Goal: Register for event/course: Register for event/course

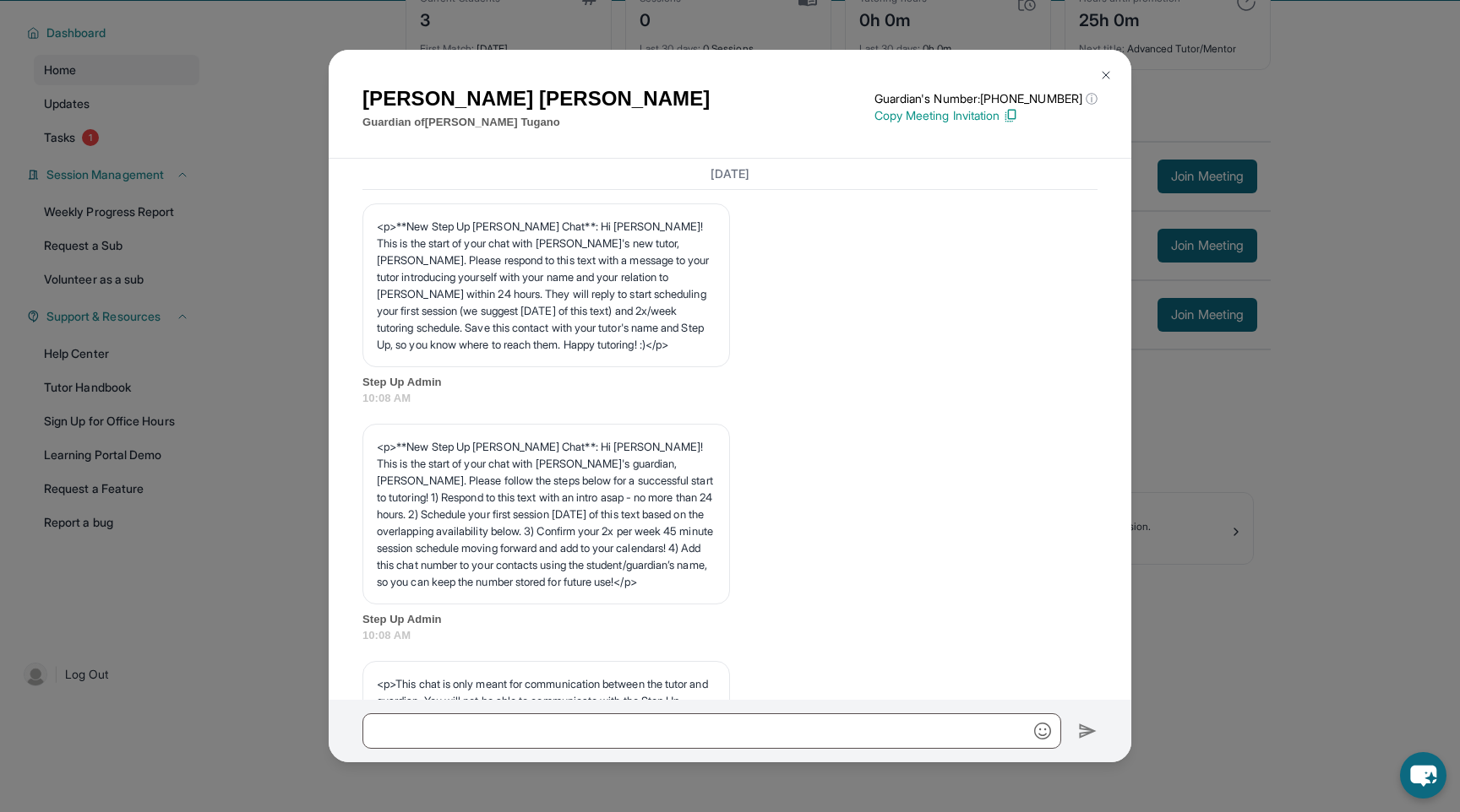
scroll to position [2206, 0]
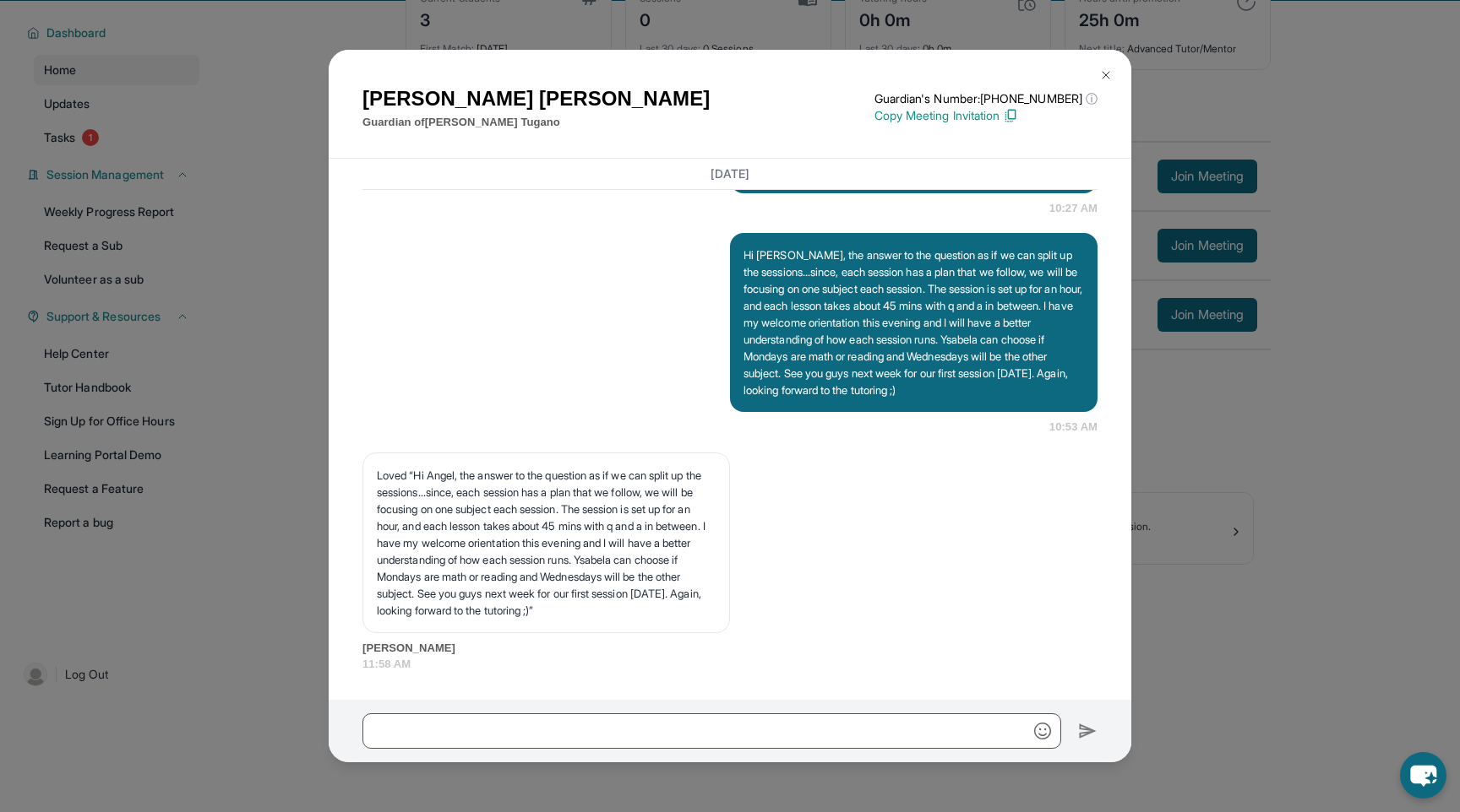
click at [1107, 73] on img at bounding box center [1106, 75] width 13 height 13
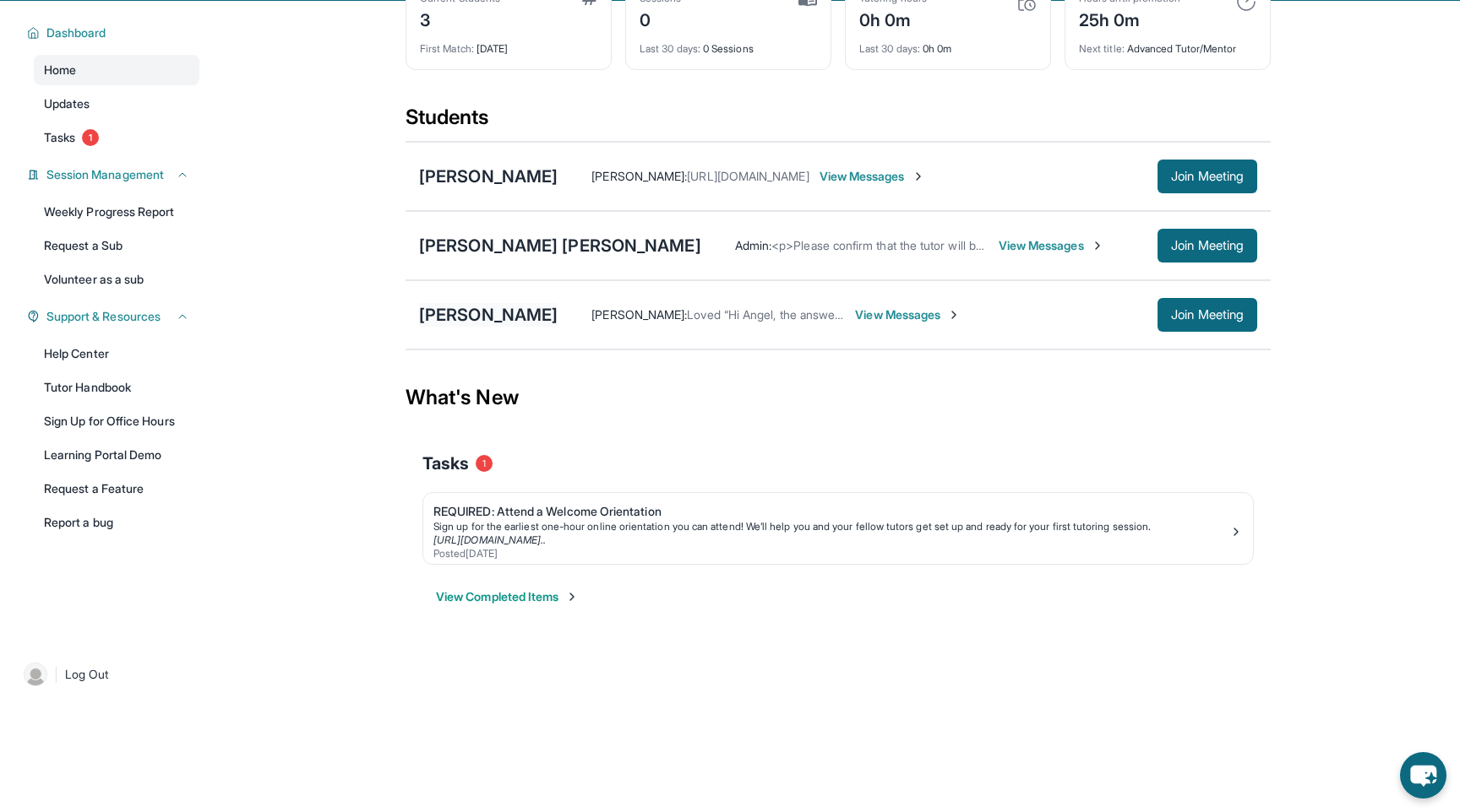
click at [516, 318] on div "[PERSON_NAME]" at bounding box center [488, 315] width 139 height 23
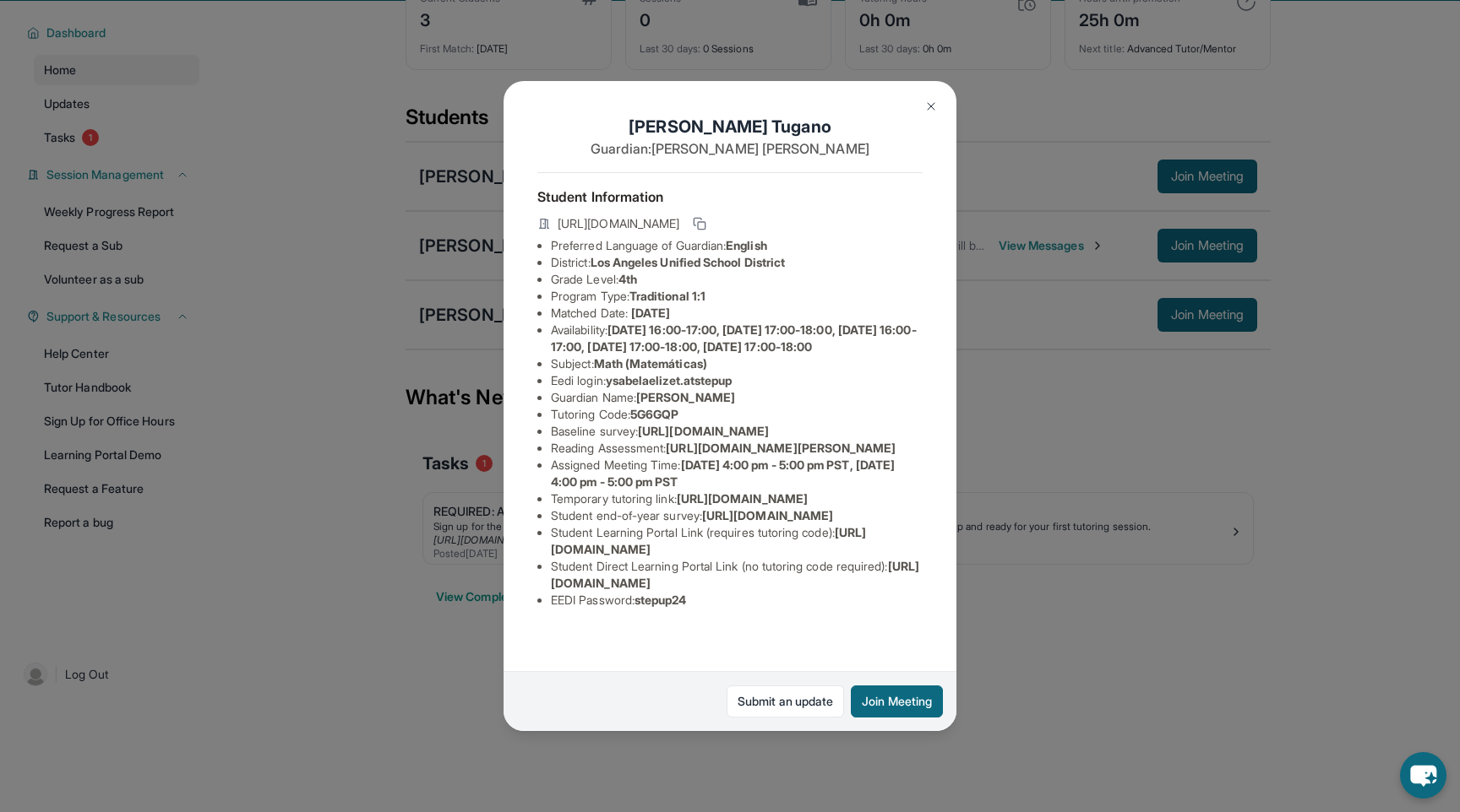
scroll to position [145, 2]
drag, startPoint x: 612, startPoint y: 257, endPoint x: 743, endPoint y: 258, distance: 131.0
click at [732, 373] on span "ysabelaelizet.atstepup" at bounding box center [668, 380] width 127 height 14
copy span "ysabelaelizet.atstepup"
drag, startPoint x: 638, startPoint y: 289, endPoint x: 688, endPoint y: 292, distance: 50.1
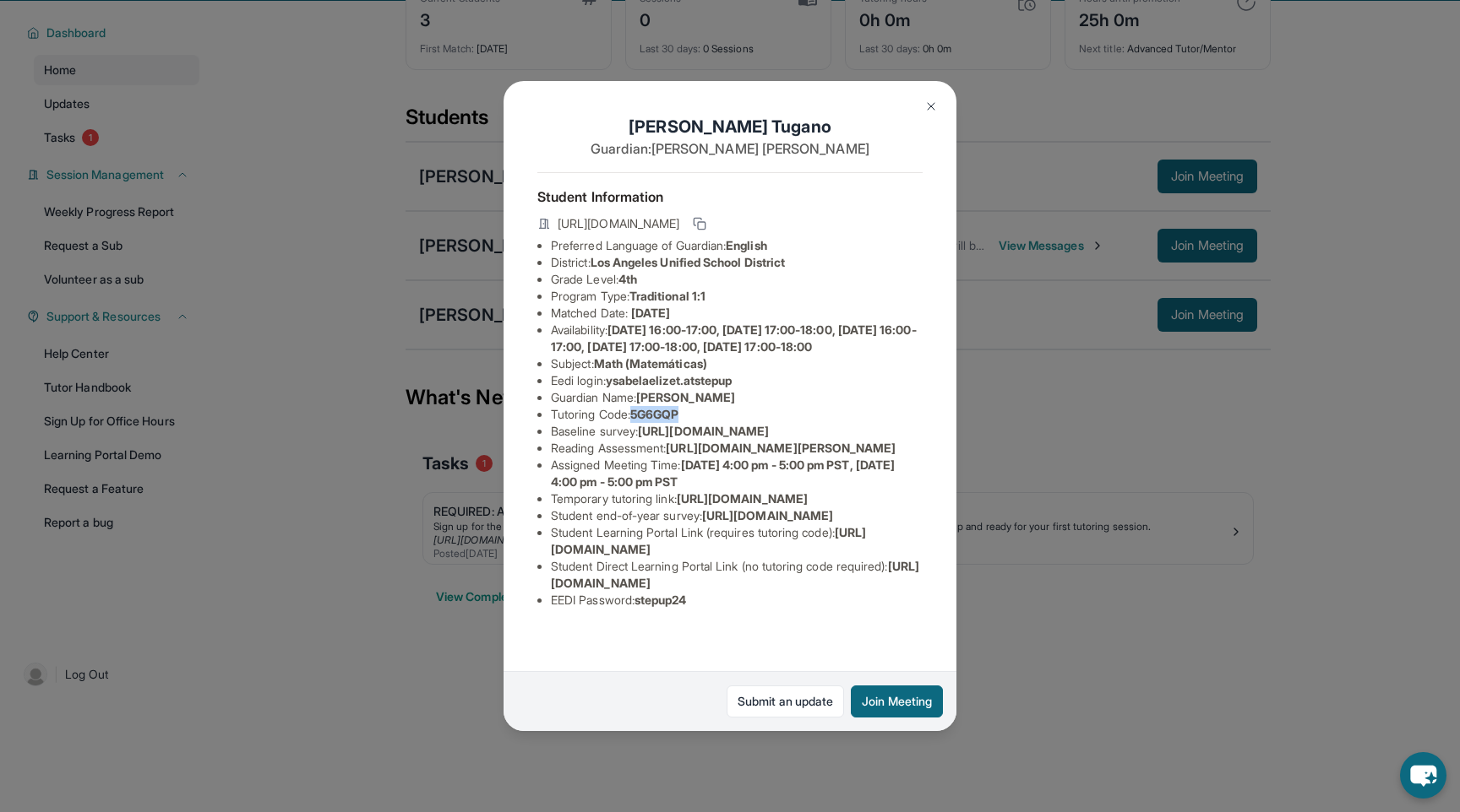
click at [688, 406] on li "Tutoring Code : 5G6GQP" at bounding box center [736, 415] width 372 height 17
copy span "5G6GQP"
drag, startPoint x: 613, startPoint y: 335, endPoint x: 743, endPoint y: 332, distance: 130.0
click at [732, 373] on span "ysabelaelizet.atstepup" at bounding box center [668, 380] width 127 height 14
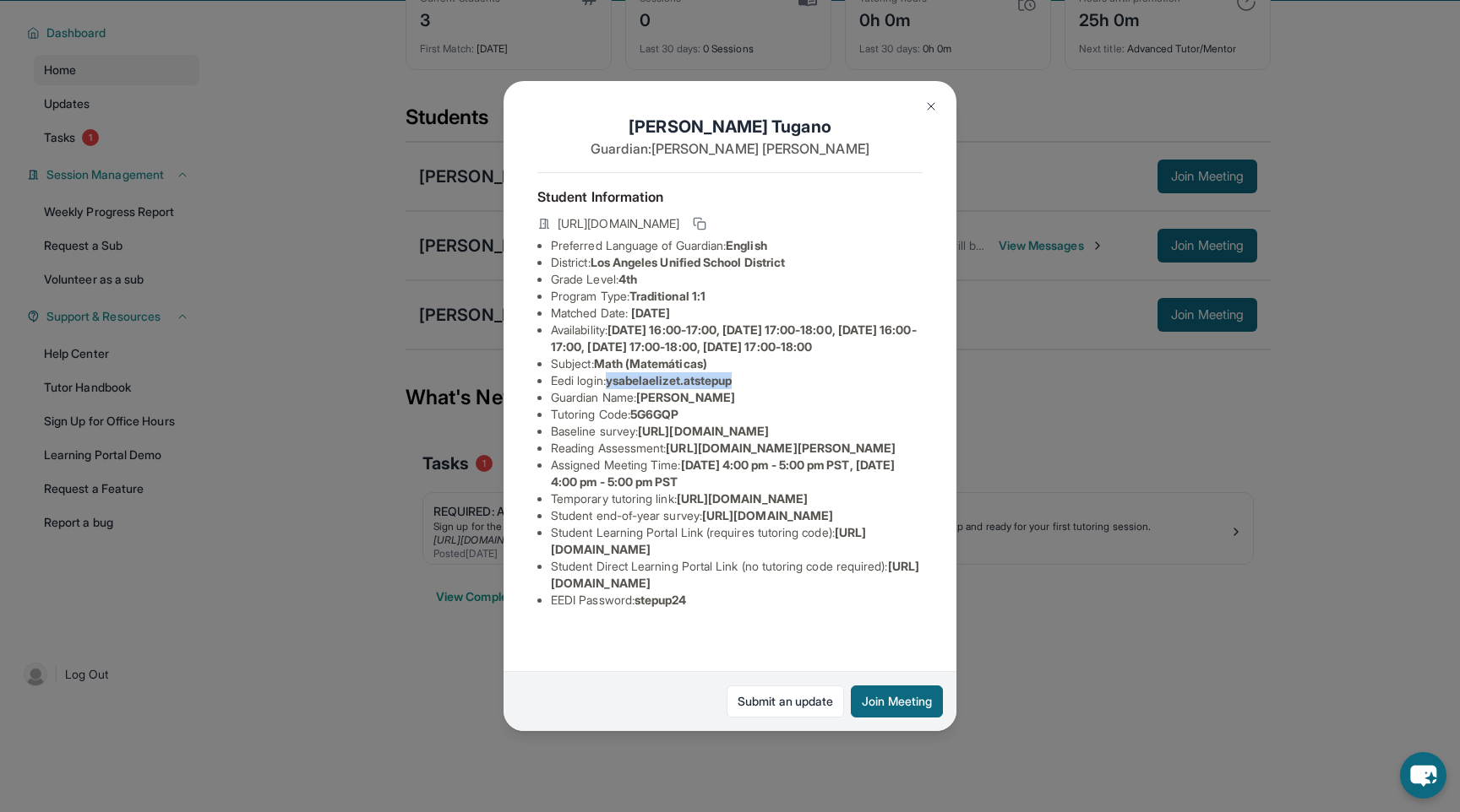
click at [935, 103] on img at bounding box center [930, 106] width 13 height 13
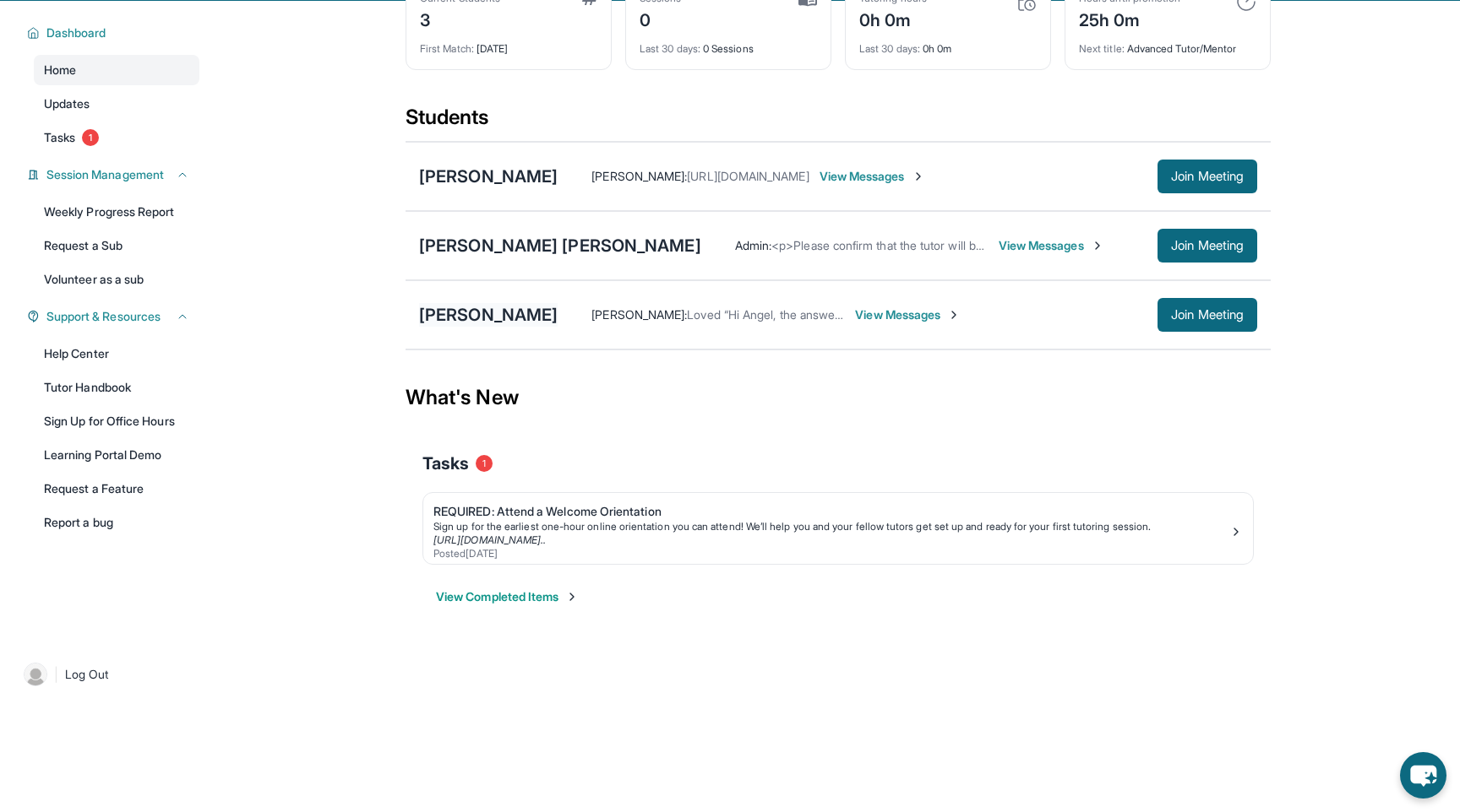
click at [465, 321] on div "[PERSON_NAME]" at bounding box center [488, 315] width 139 height 23
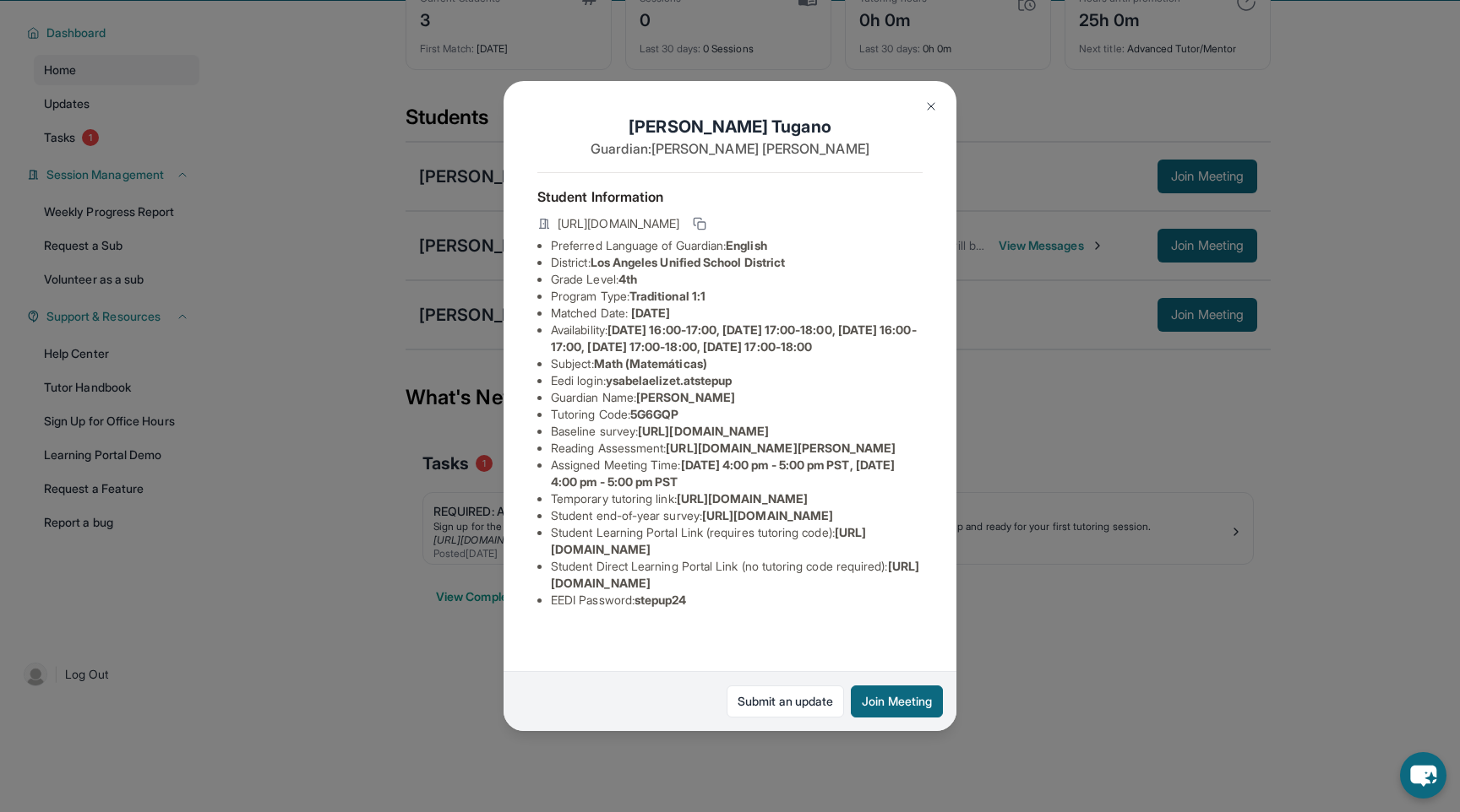
scroll to position [108, 0]
drag, startPoint x: 614, startPoint y: 253, endPoint x: 752, endPoint y: 254, distance: 138.0
click at [752, 372] on li "Eedi login : ysabelaelizet.atstepup" at bounding box center [736, 380] width 372 height 17
copy span "ysabelaelizet.atstepup"
drag, startPoint x: 700, startPoint y: 646, endPoint x: 644, endPoint y: 646, distance: 56.0
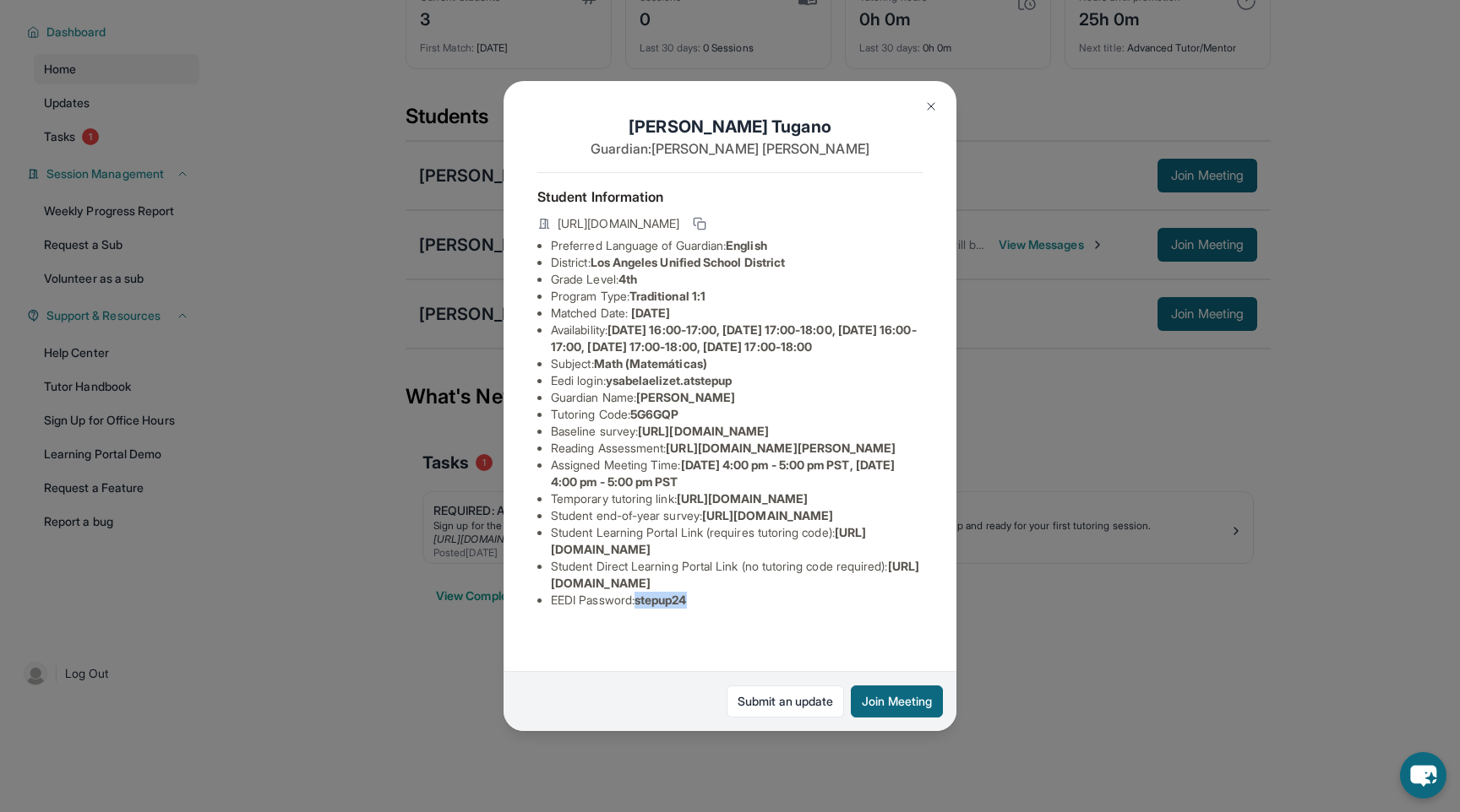
click at [644, 609] on li "EEDI Password : stepup24" at bounding box center [736, 600] width 372 height 17
copy span "stepup24"
click at [932, 104] on img at bounding box center [930, 106] width 13 height 13
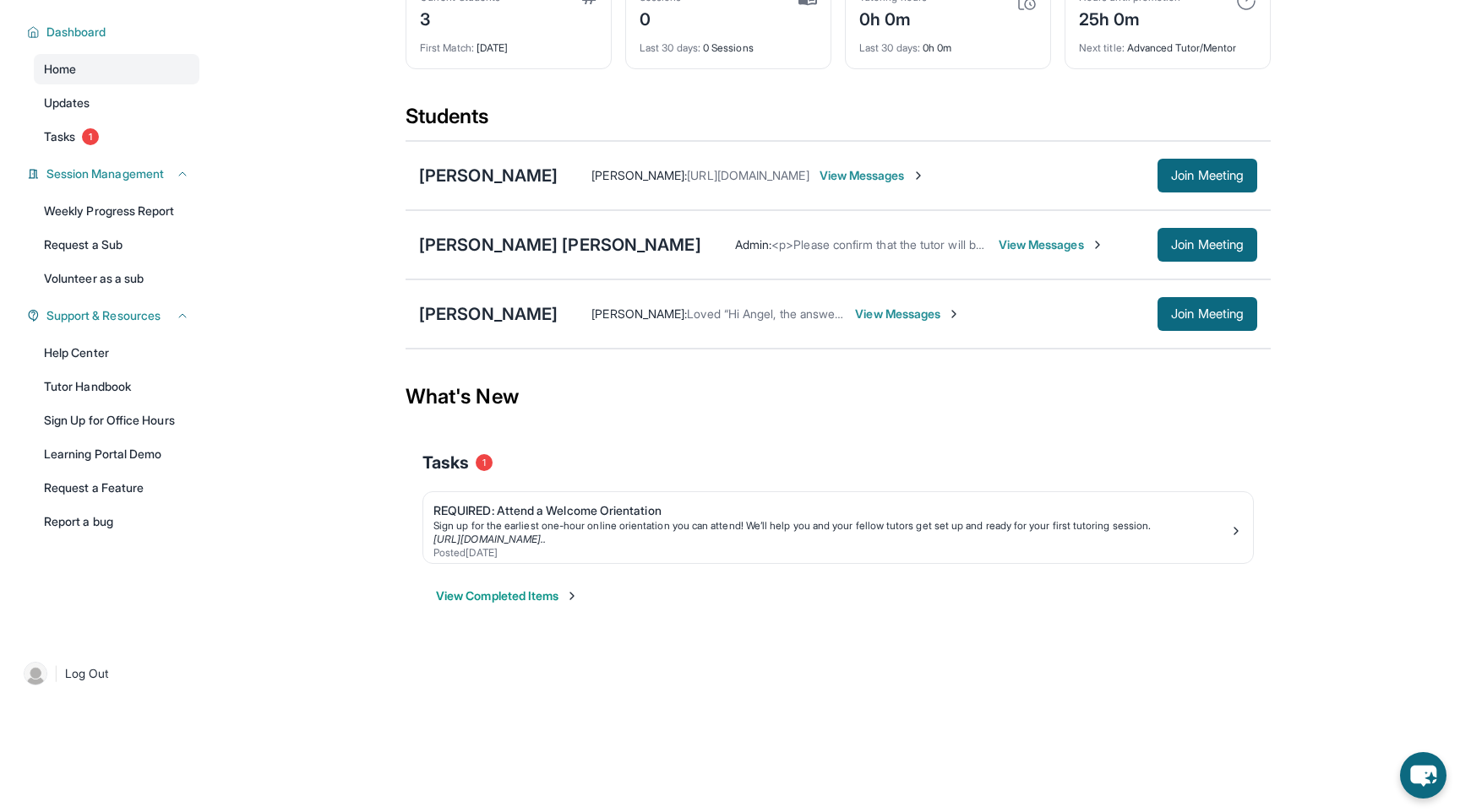
scroll to position [0, 0]
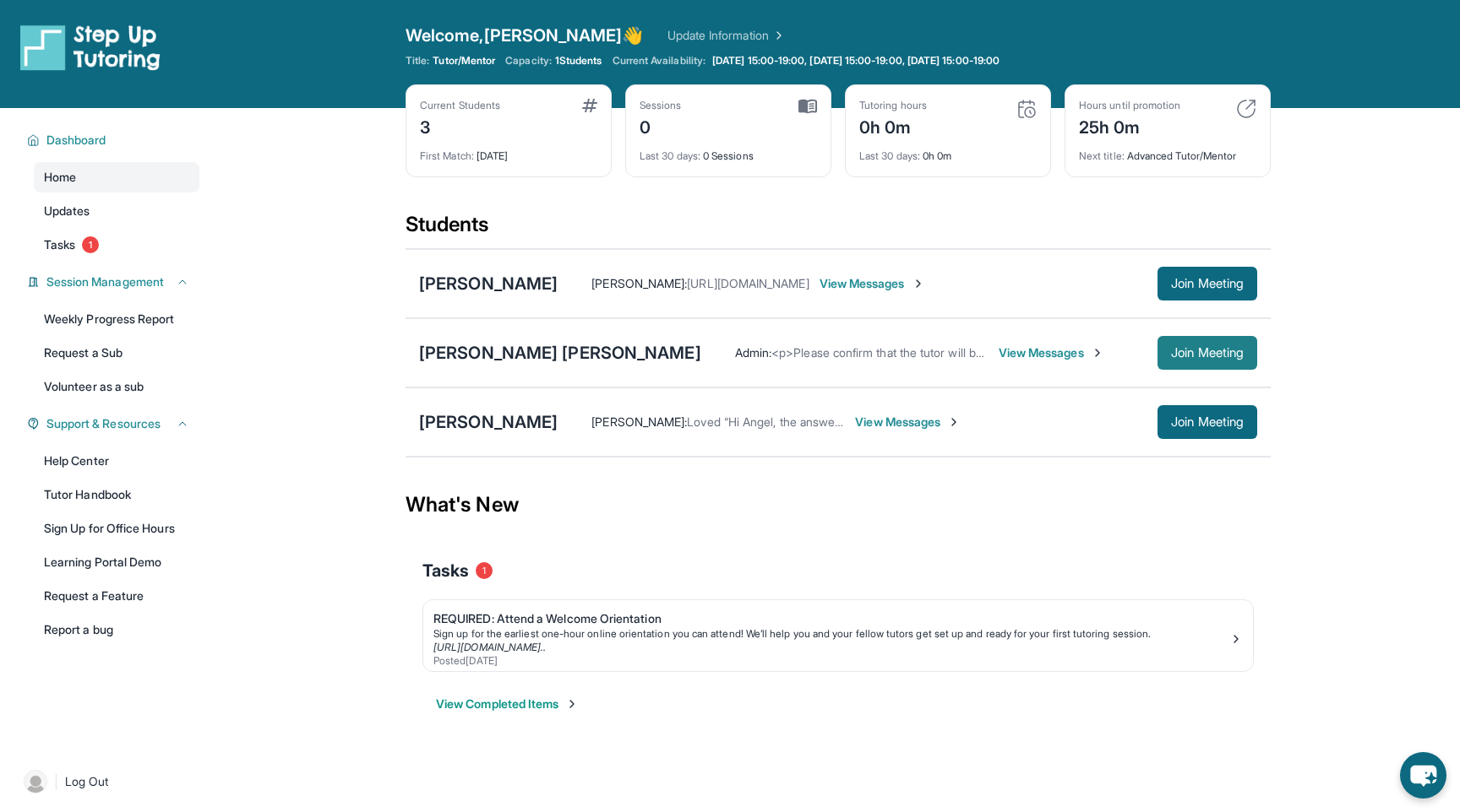
click at [1192, 353] on span "Join Meeting" at bounding box center [1207, 352] width 73 height 10
click at [999, 352] on span "View Messages" at bounding box center [1051, 352] width 105 height 17
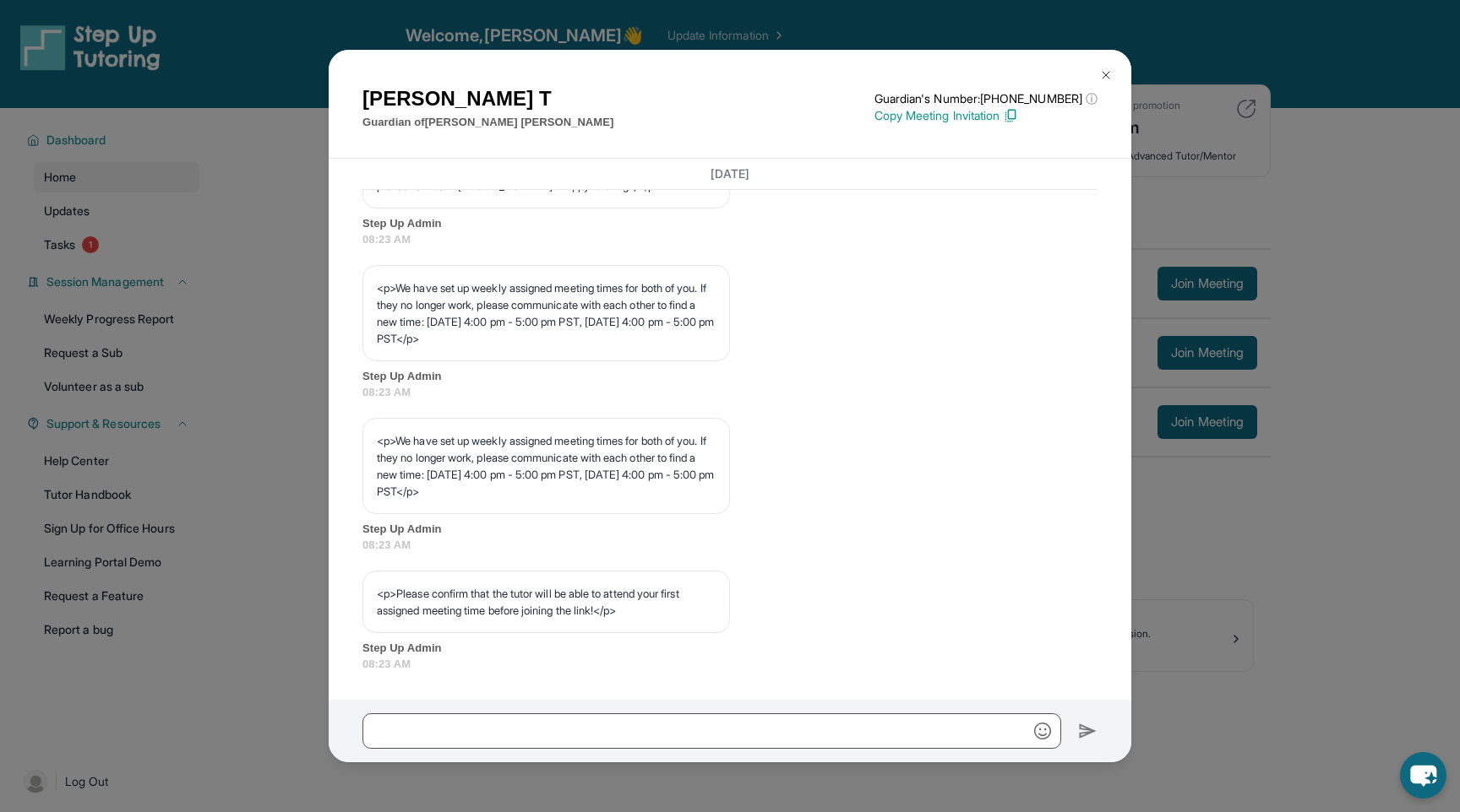
scroll to position [752, 0]
click at [1277, 242] on div "[PERSON_NAME] Guardian of [PERSON_NAME] [PERSON_NAME] Guardian's Number: [PHONE…" at bounding box center [730, 406] width 1460 height 812
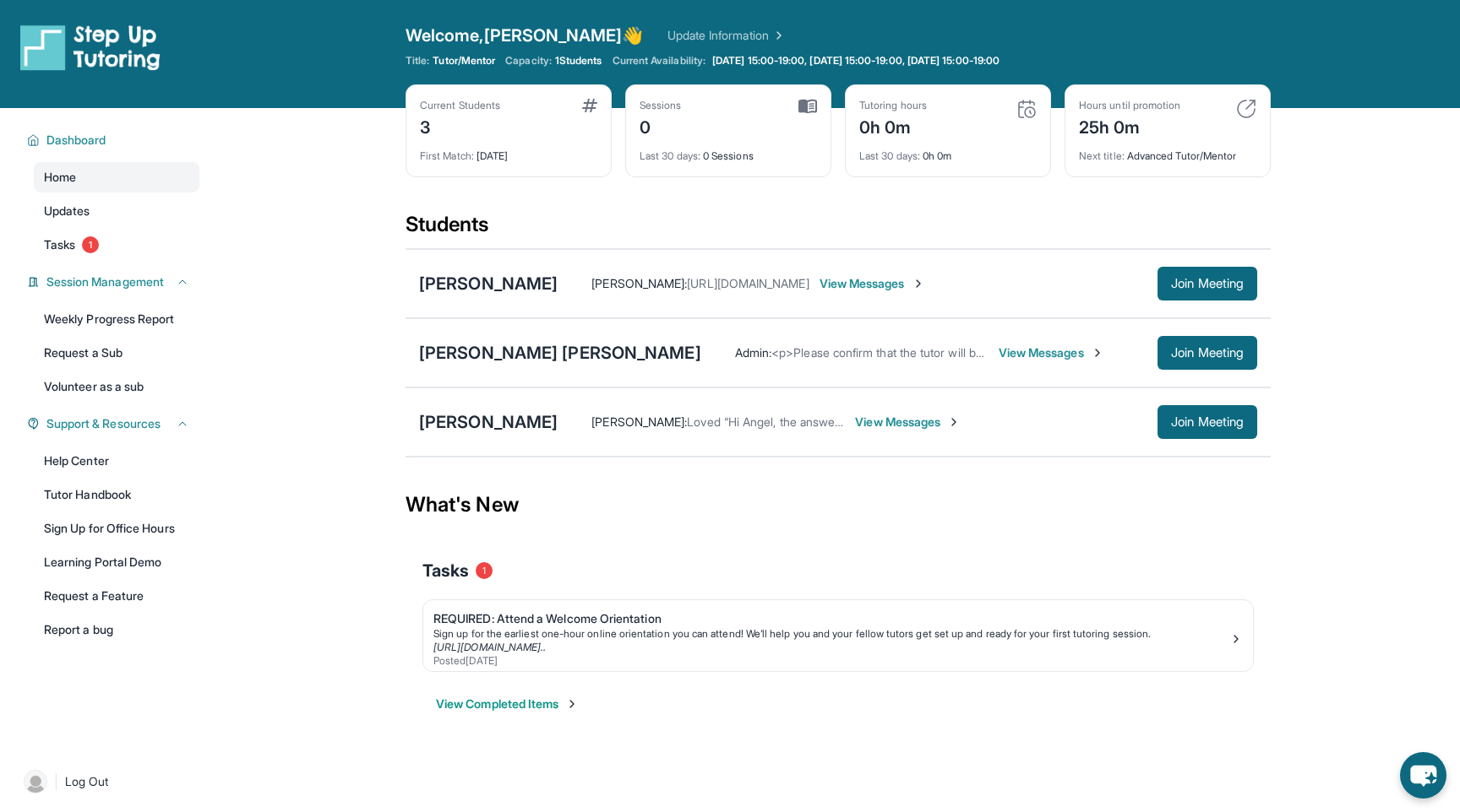
click at [936, 426] on span "View Messages" at bounding box center [907, 422] width 105 height 17
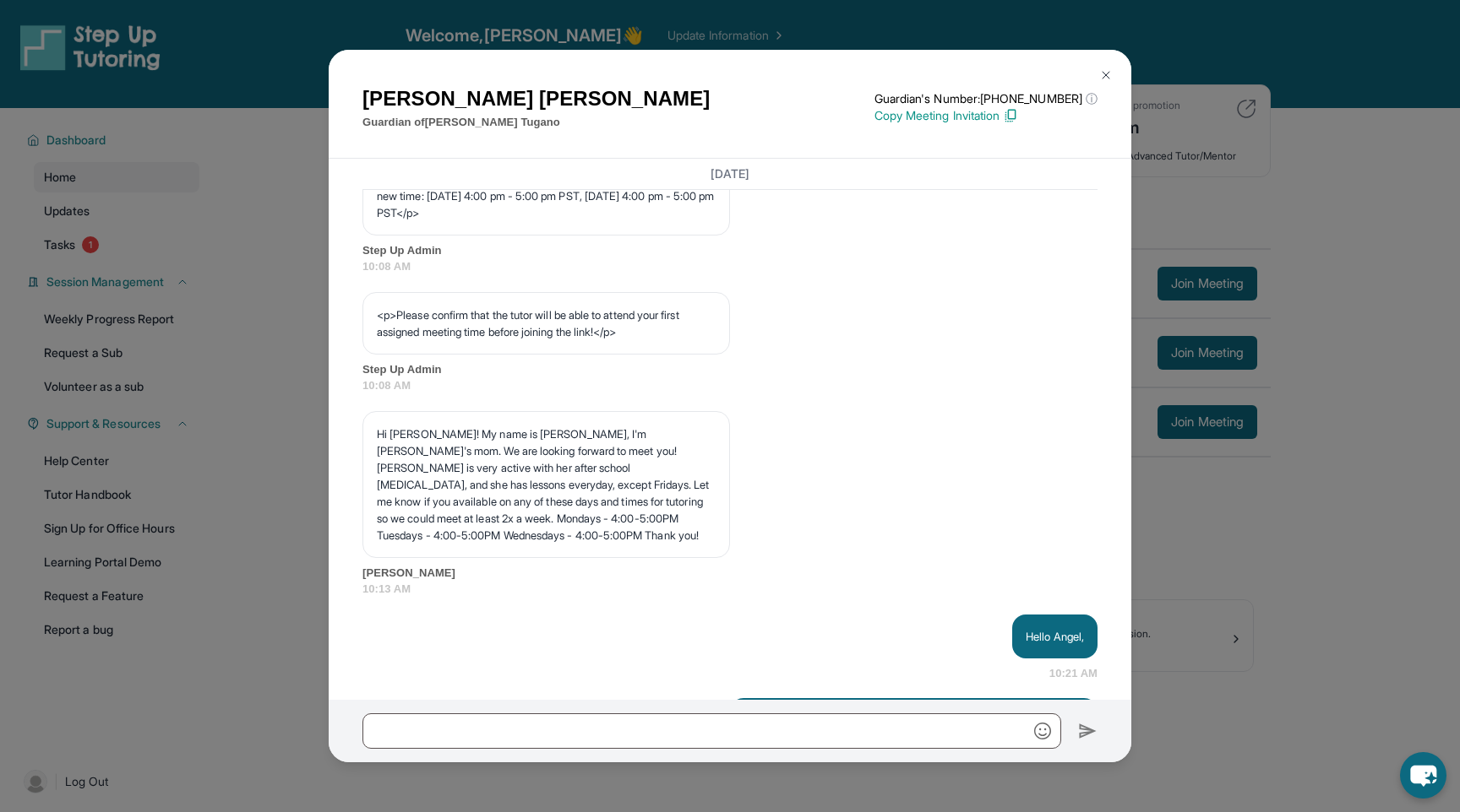
scroll to position [988, 0]
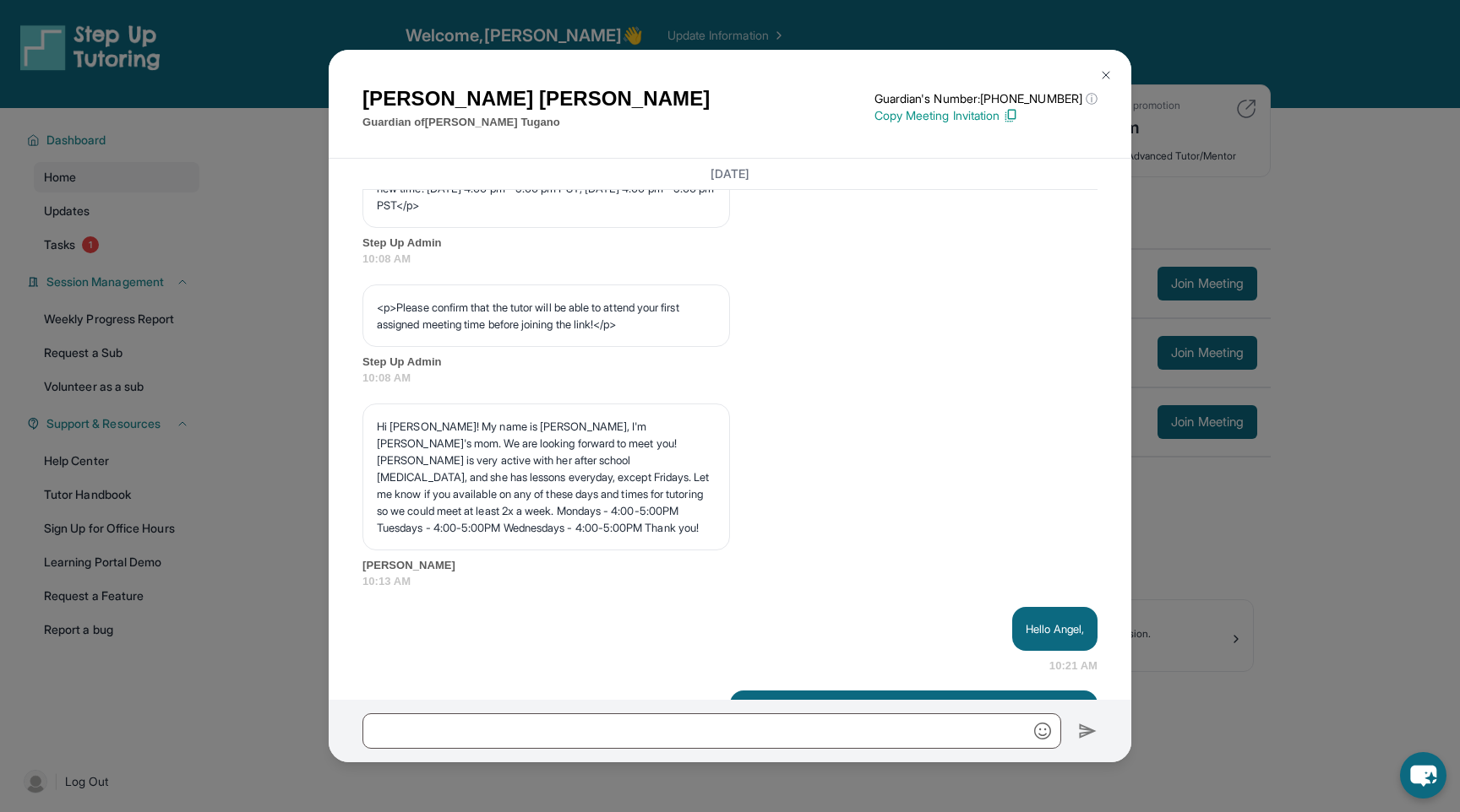
click at [1104, 73] on img at bounding box center [1106, 75] width 13 height 13
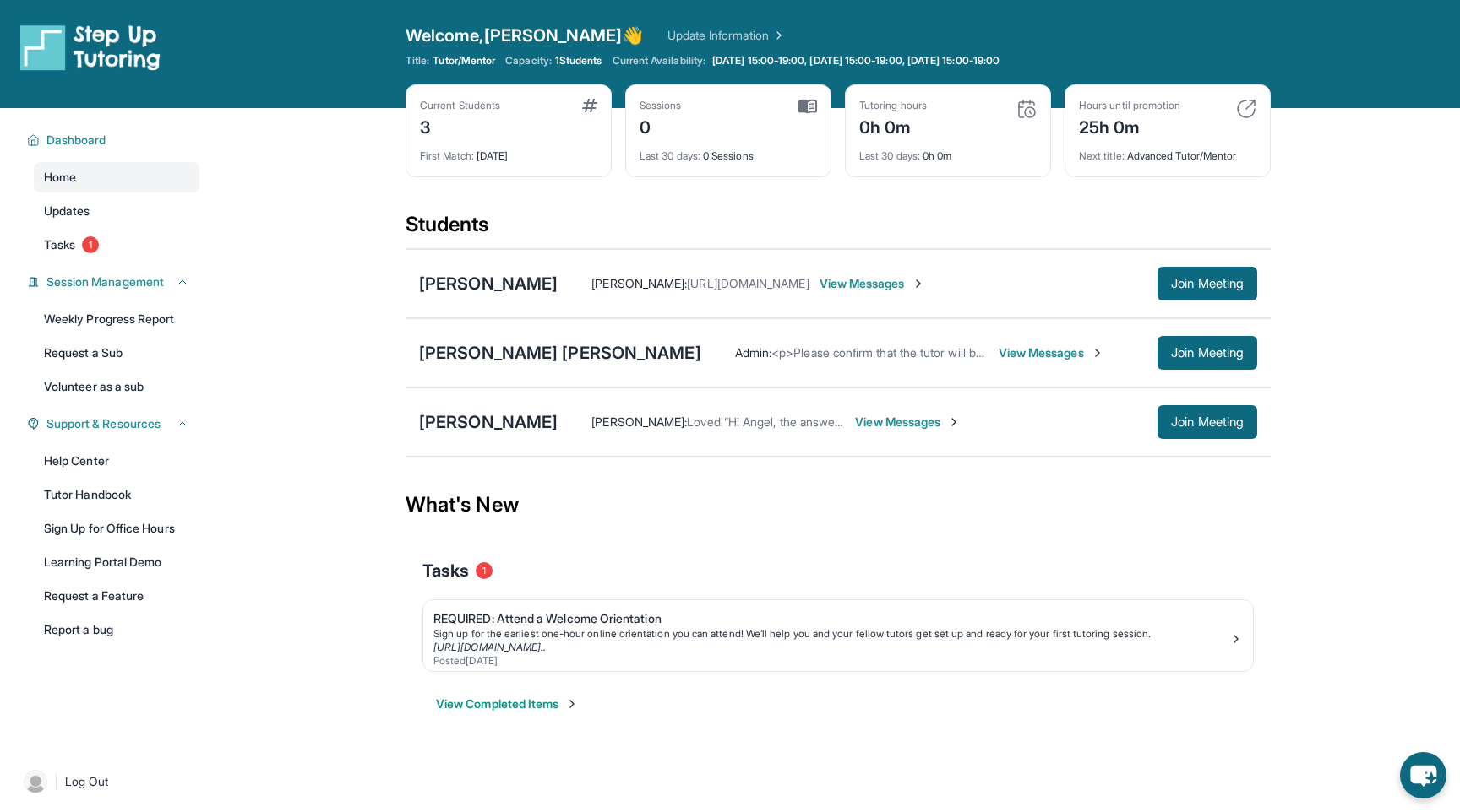
click at [999, 353] on span "View Messages" at bounding box center [1051, 352] width 105 height 17
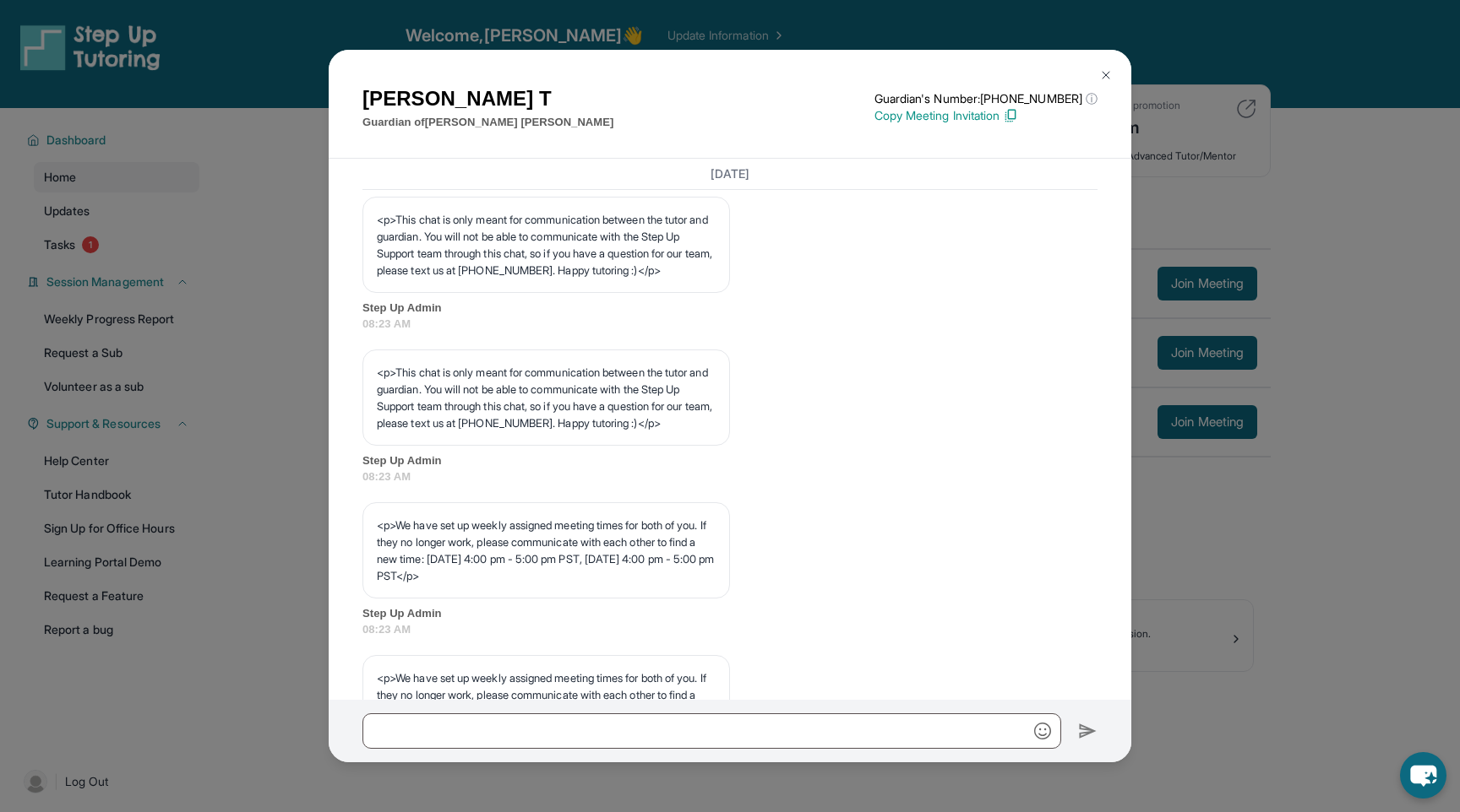
scroll to position [752, 0]
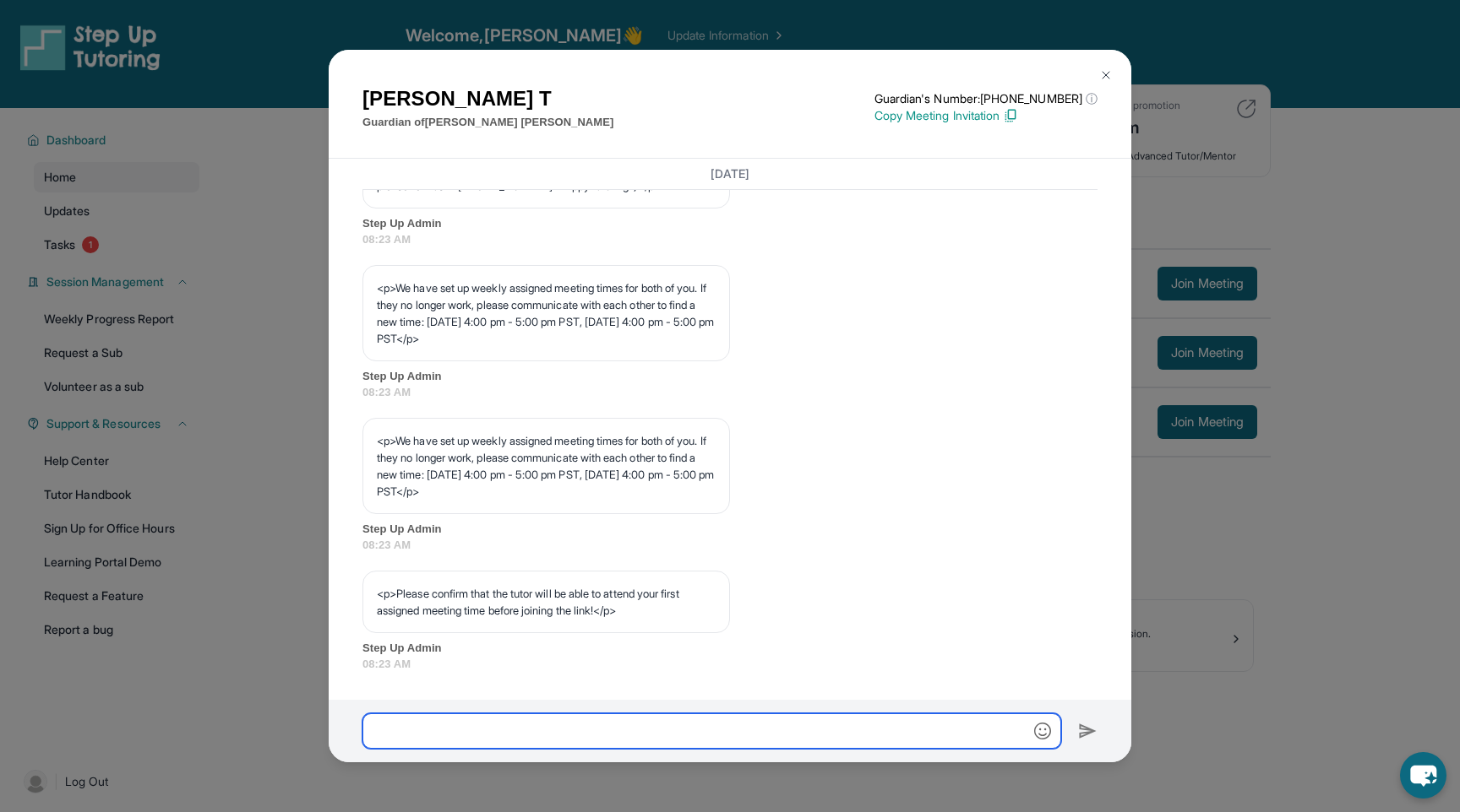
click at [524, 733] on input "text" at bounding box center [712, 731] width 699 height 35
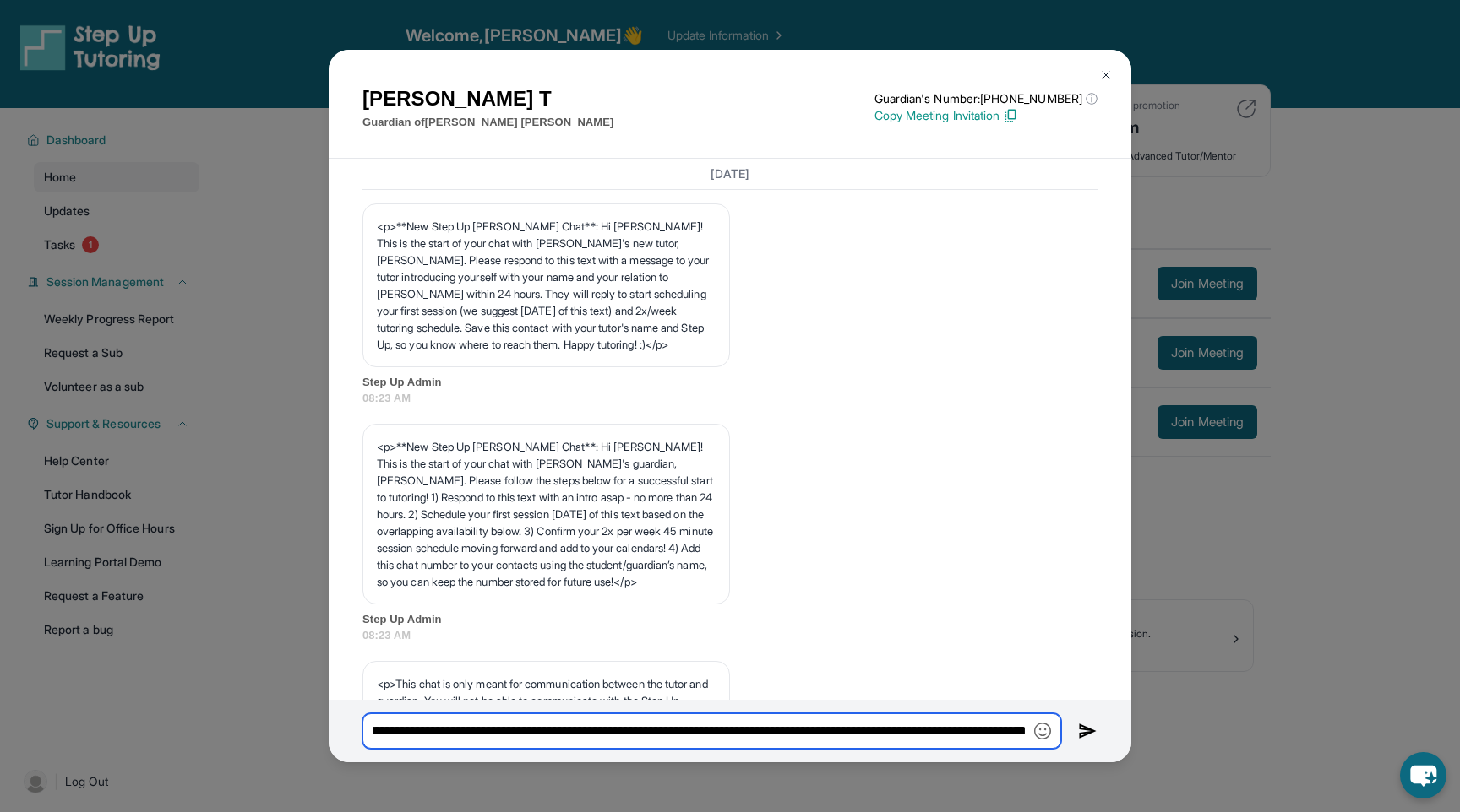
scroll to position [0, 551]
type input "**********"
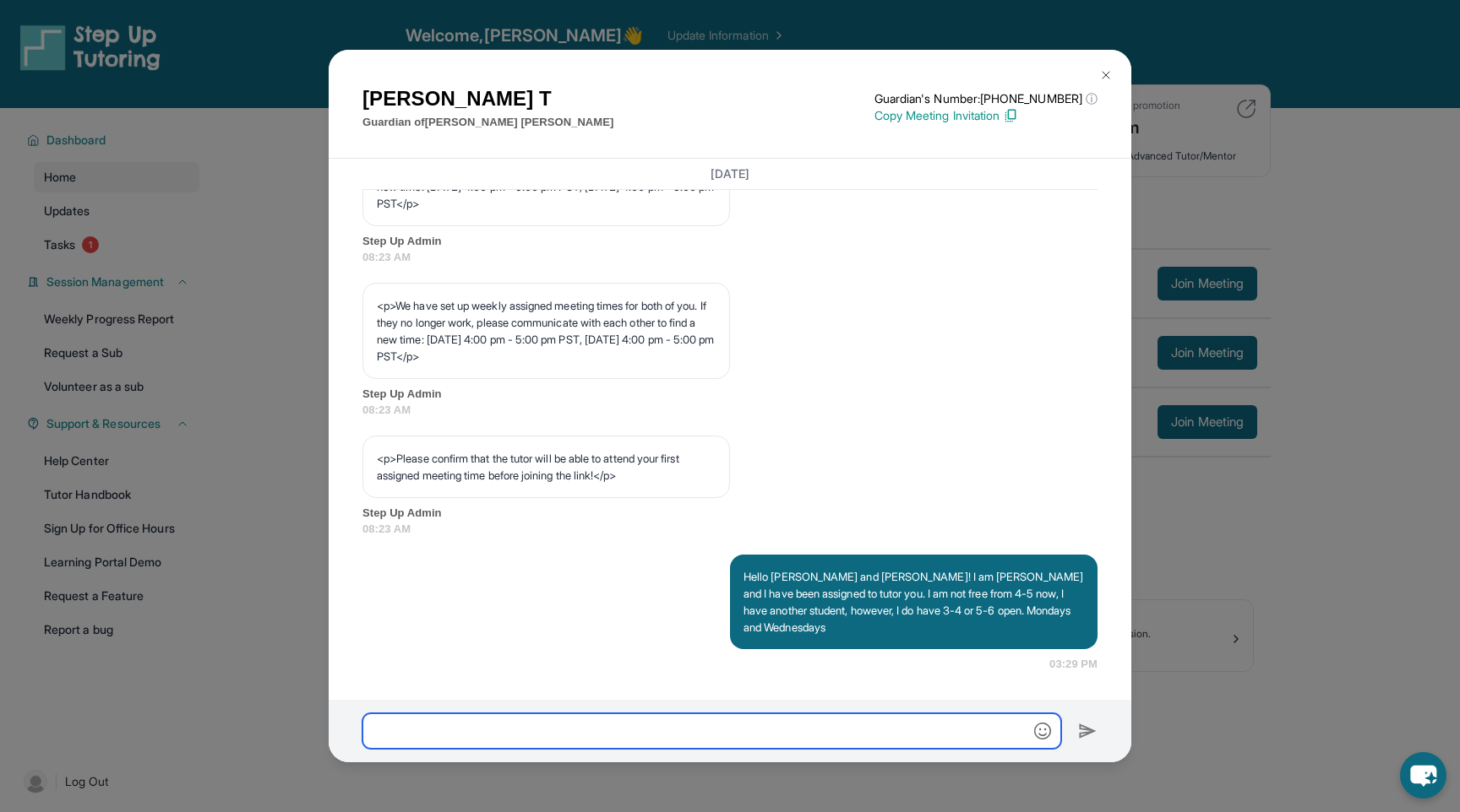
scroll to position [108, 0]
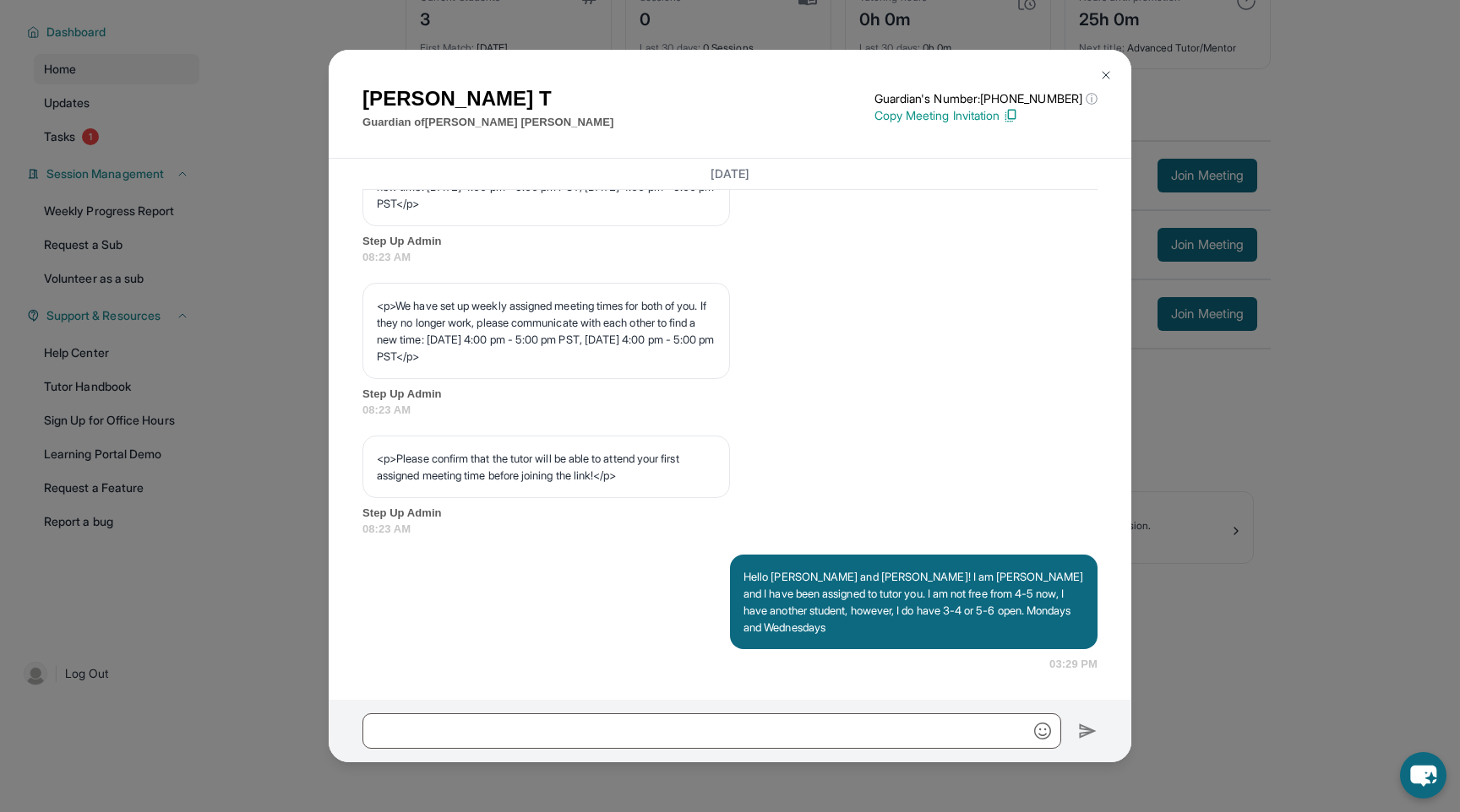
click at [1105, 76] on img at bounding box center [1106, 75] width 13 height 13
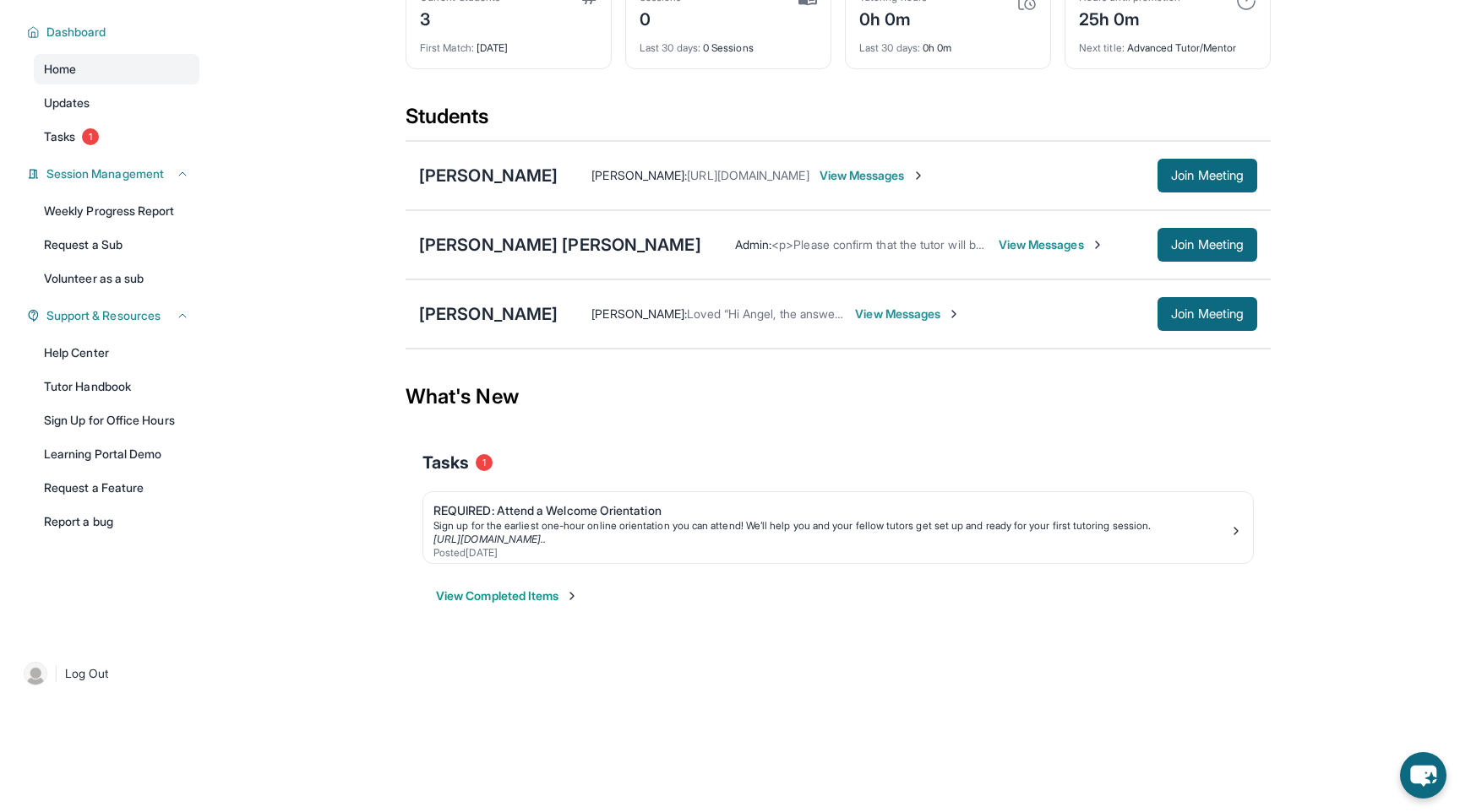
click at [999, 245] on span "View Messages" at bounding box center [1051, 245] width 105 height 17
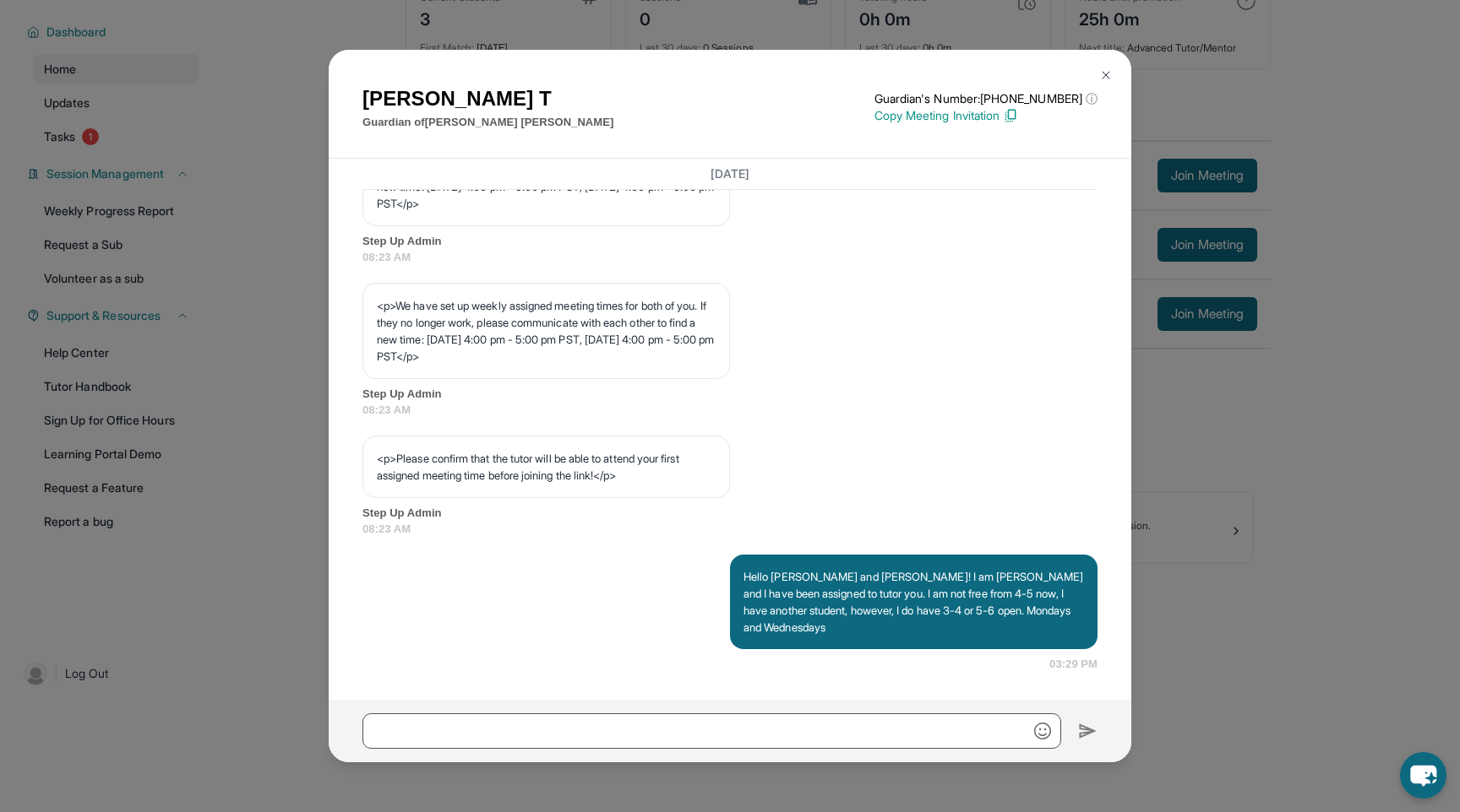
scroll to position [887, 0]
click at [1106, 76] on img at bounding box center [1106, 75] width 13 height 13
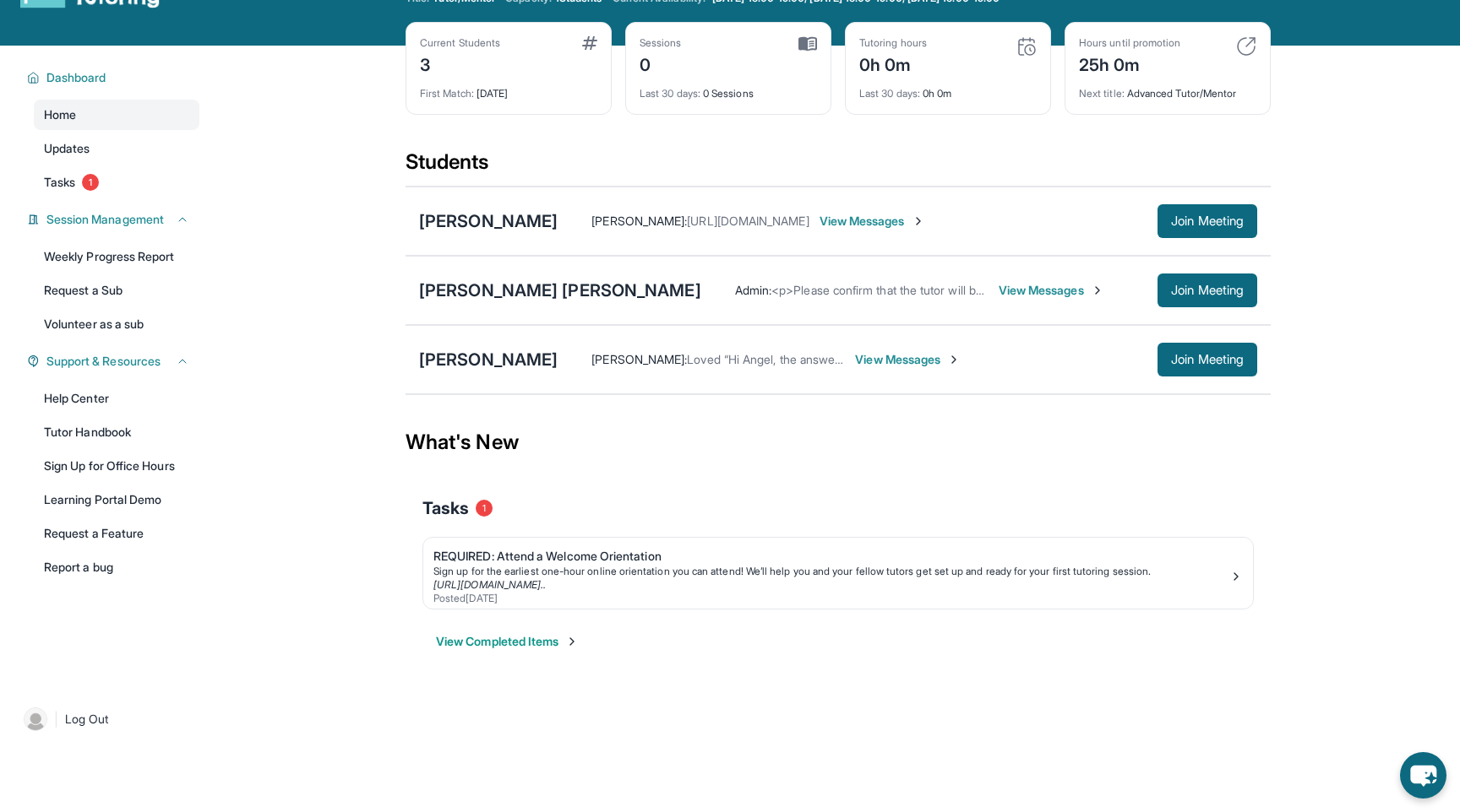
scroll to position [63, 0]
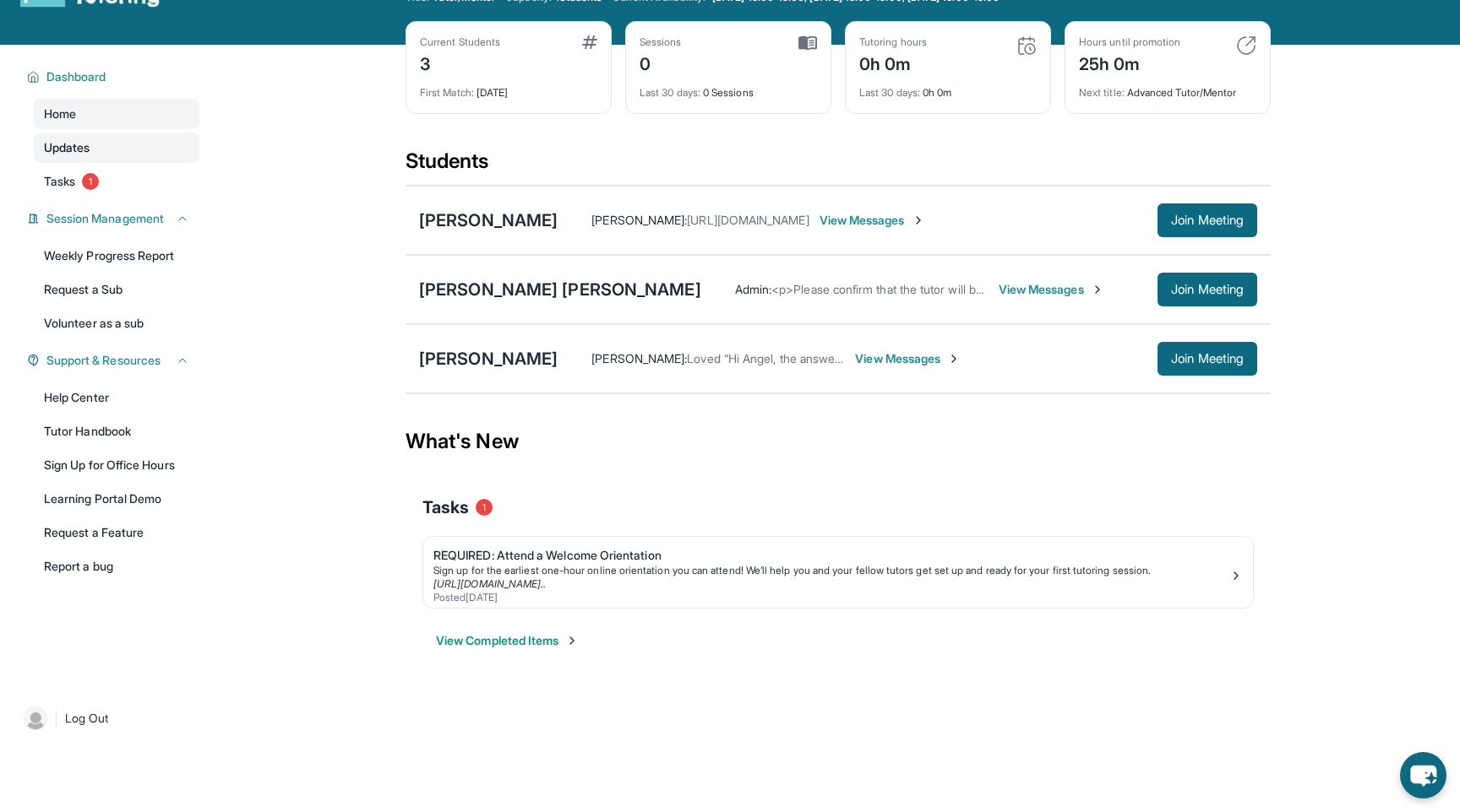
click at [67, 149] on span "Updates" at bounding box center [67, 147] width 47 height 17
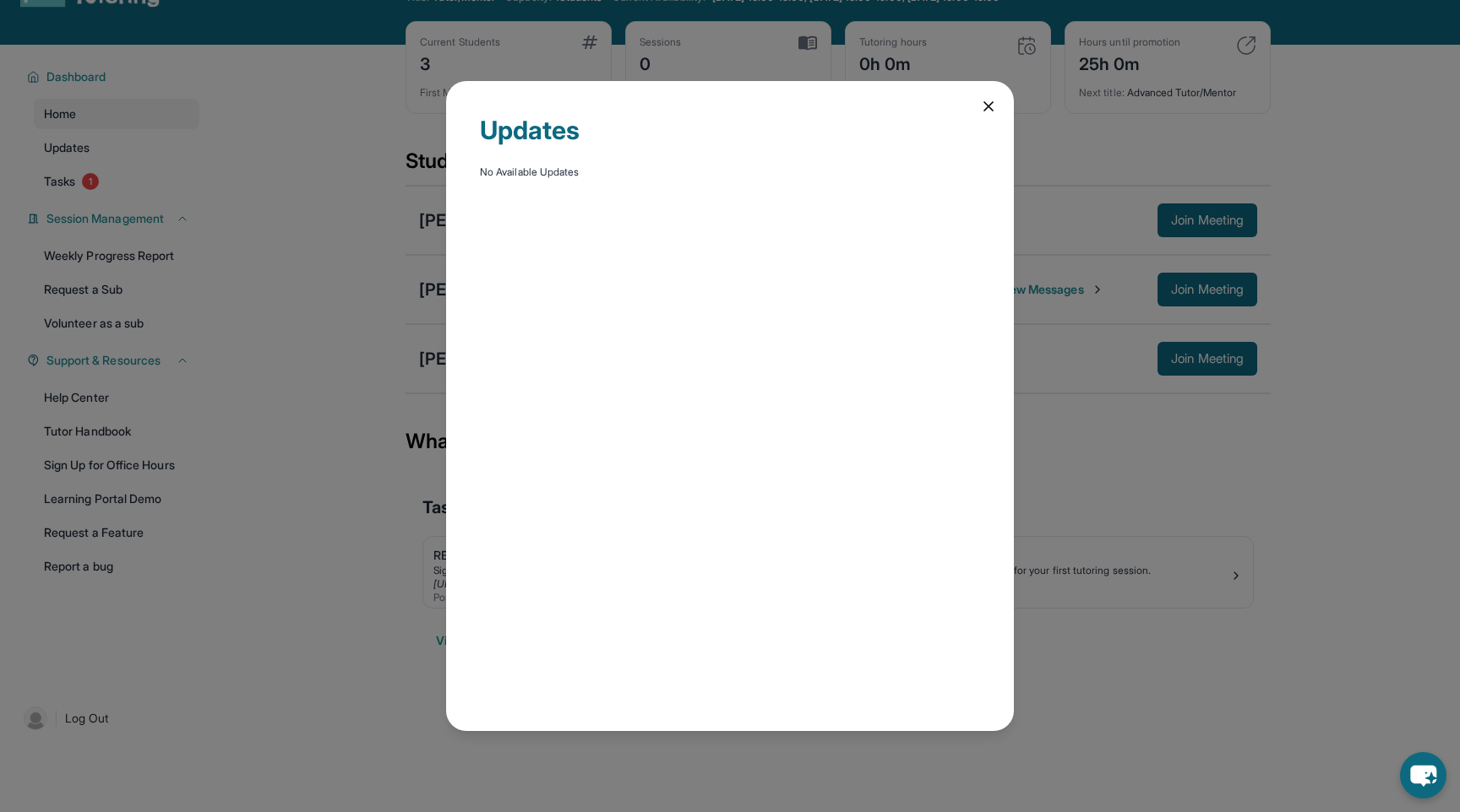
click at [983, 104] on icon at bounding box center [988, 106] width 17 height 17
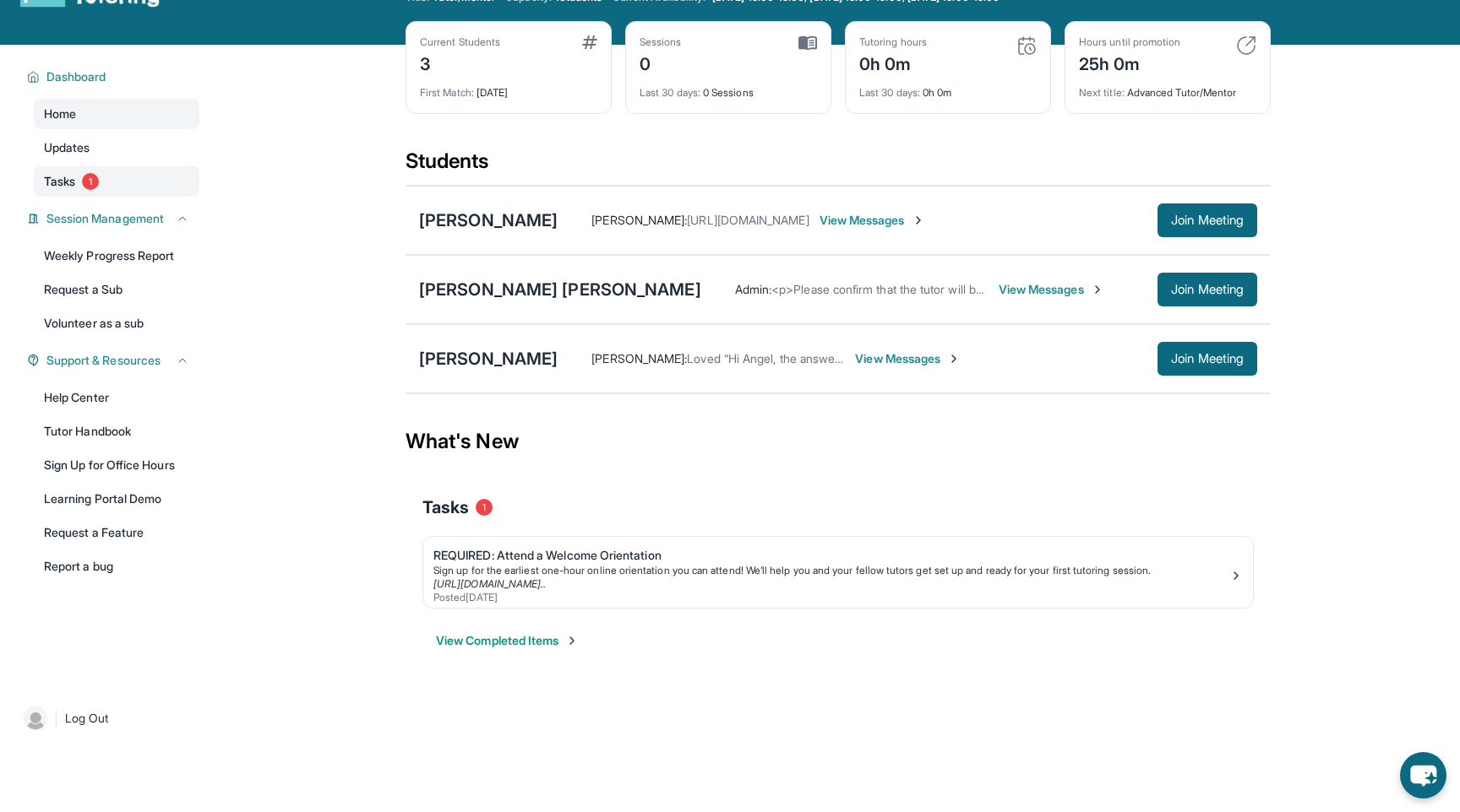
click at [63, 187] on span "Tasks" at bounding box center [59, 182] width 31 height 17
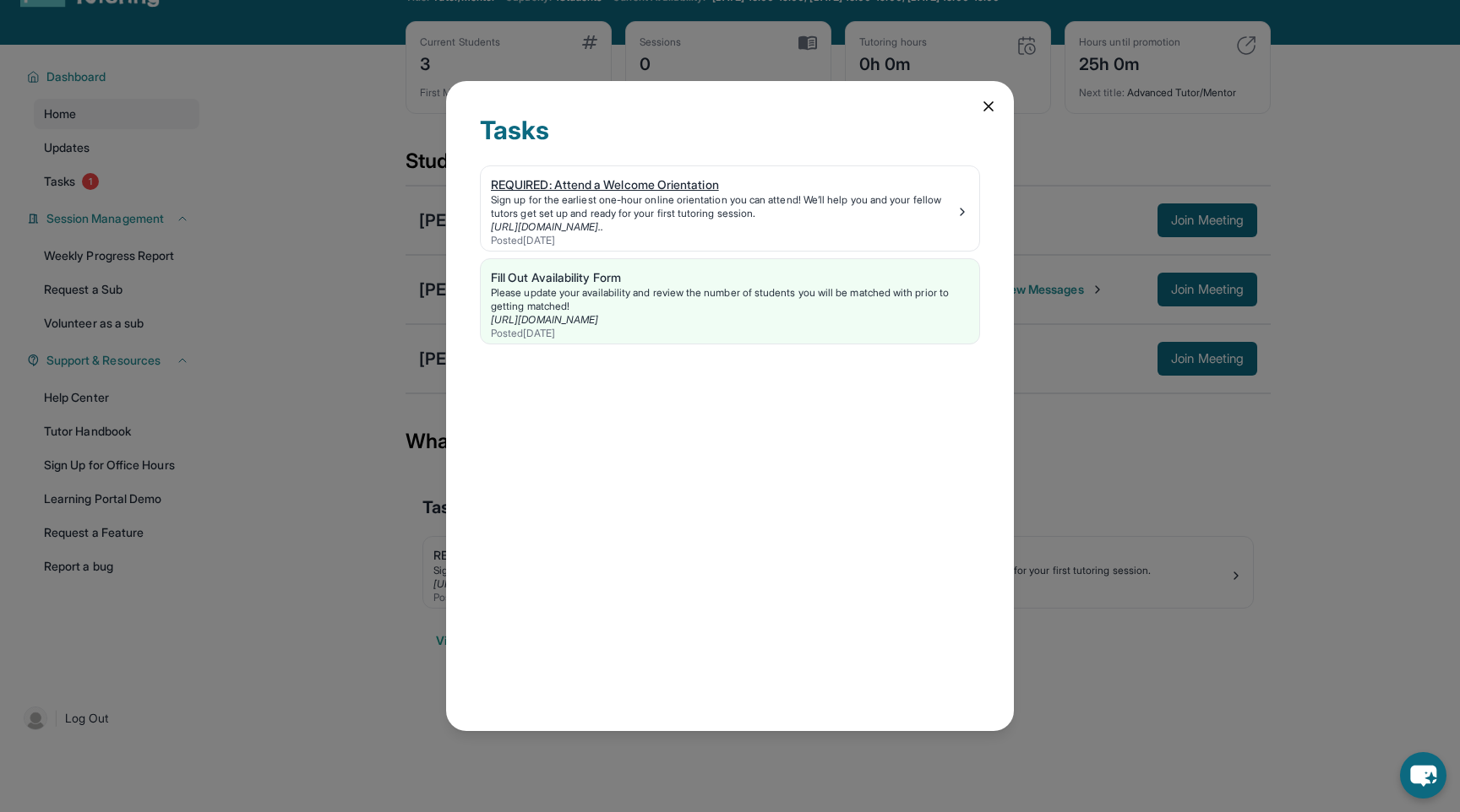
click at [638, 218] on div "Sign up for the earliest one-hour online orientation you can attend! We’ll help…" at bounding box center [723, 207] width 465 height 27
click at [990, 107] on icon at bounding box center [988, 106] width 8 height 8
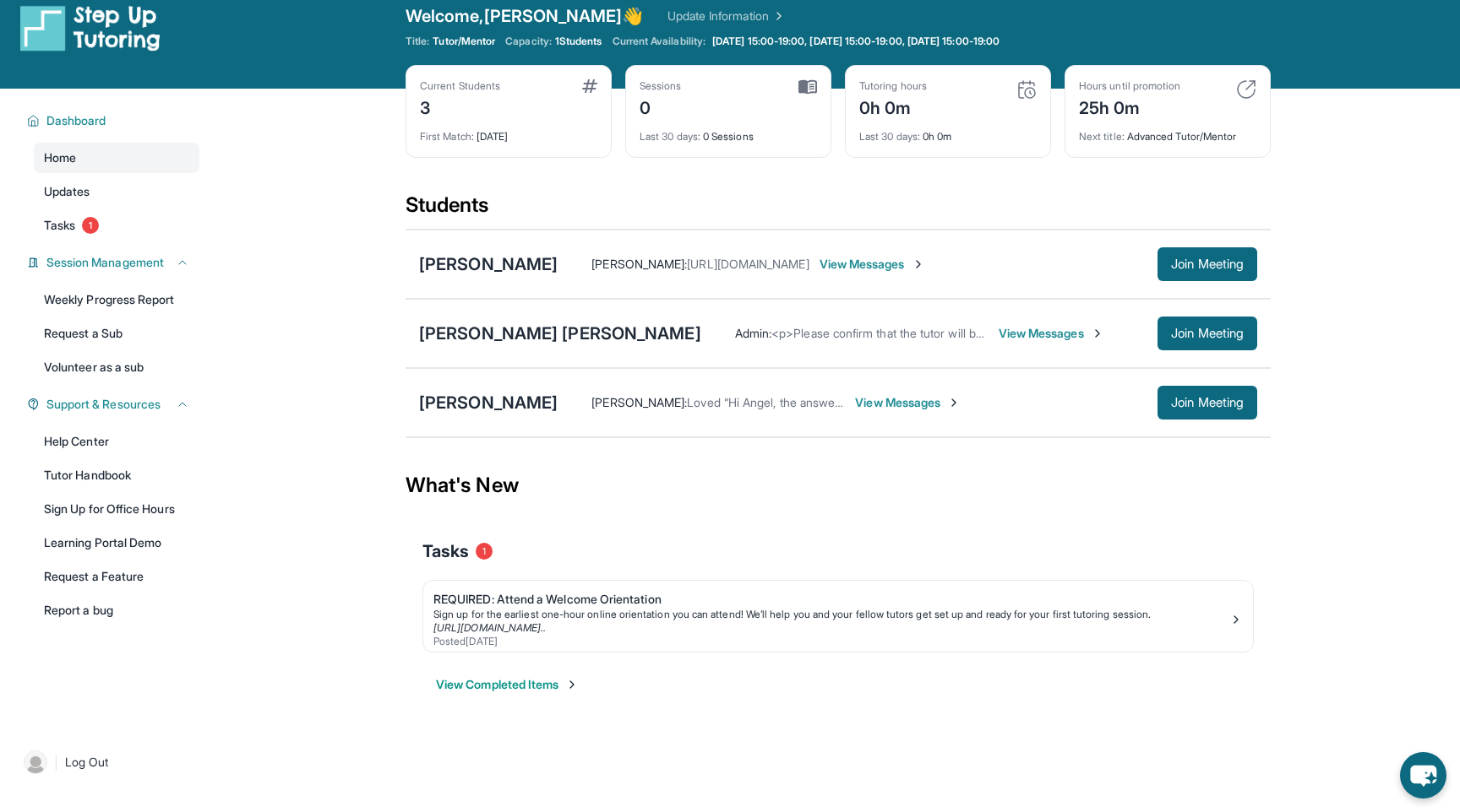
scroll to position [17, 0]
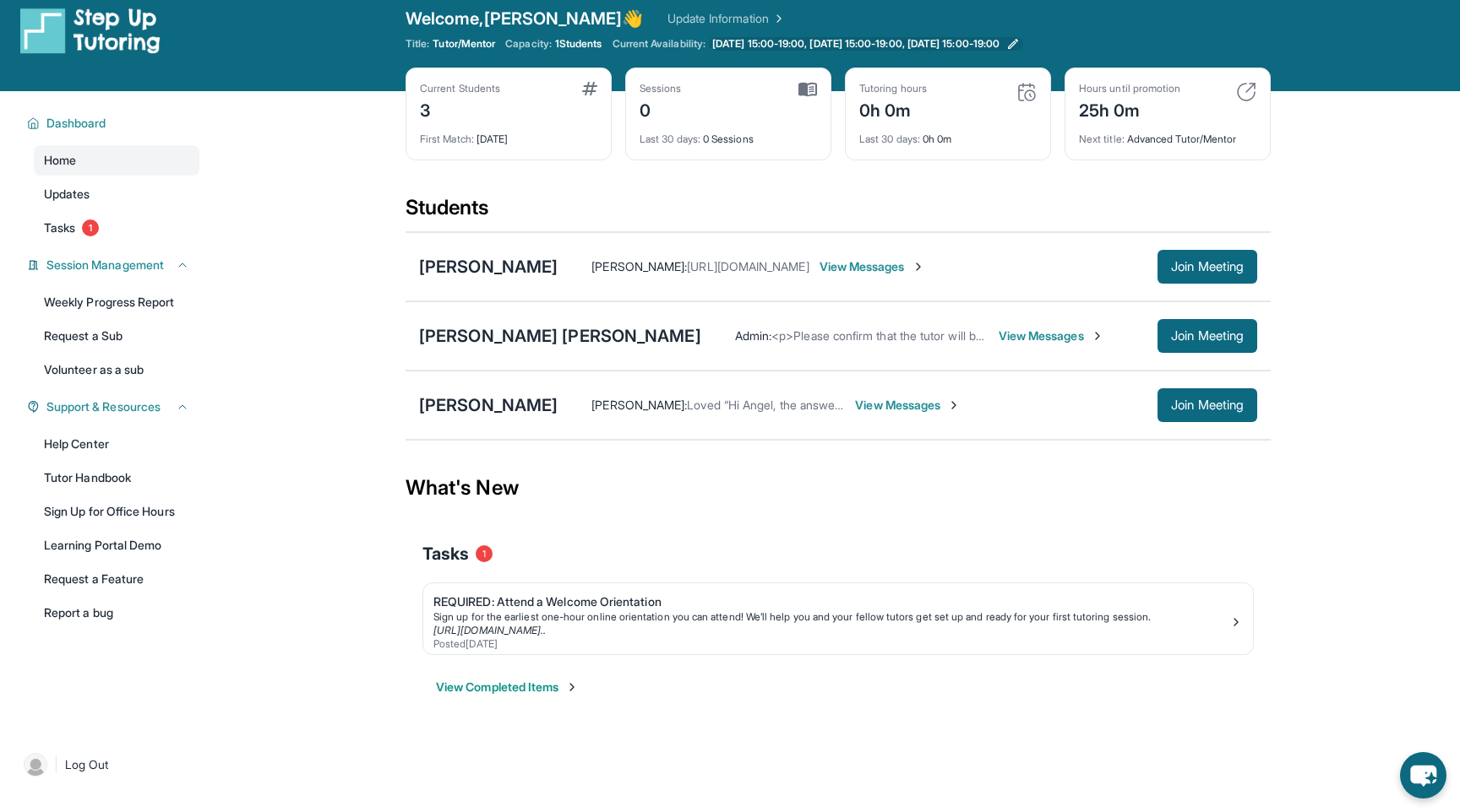
click at [757, 49] on span "[DATE] 15:00-19:00, [DATE] 15:00-19:00, [DATE] 15:00-19:00" at bounding box center [855, 43] width 287 height 13
click at [65, 195] on span "Updates" at bounding box center [67, 194] width 47 height 17
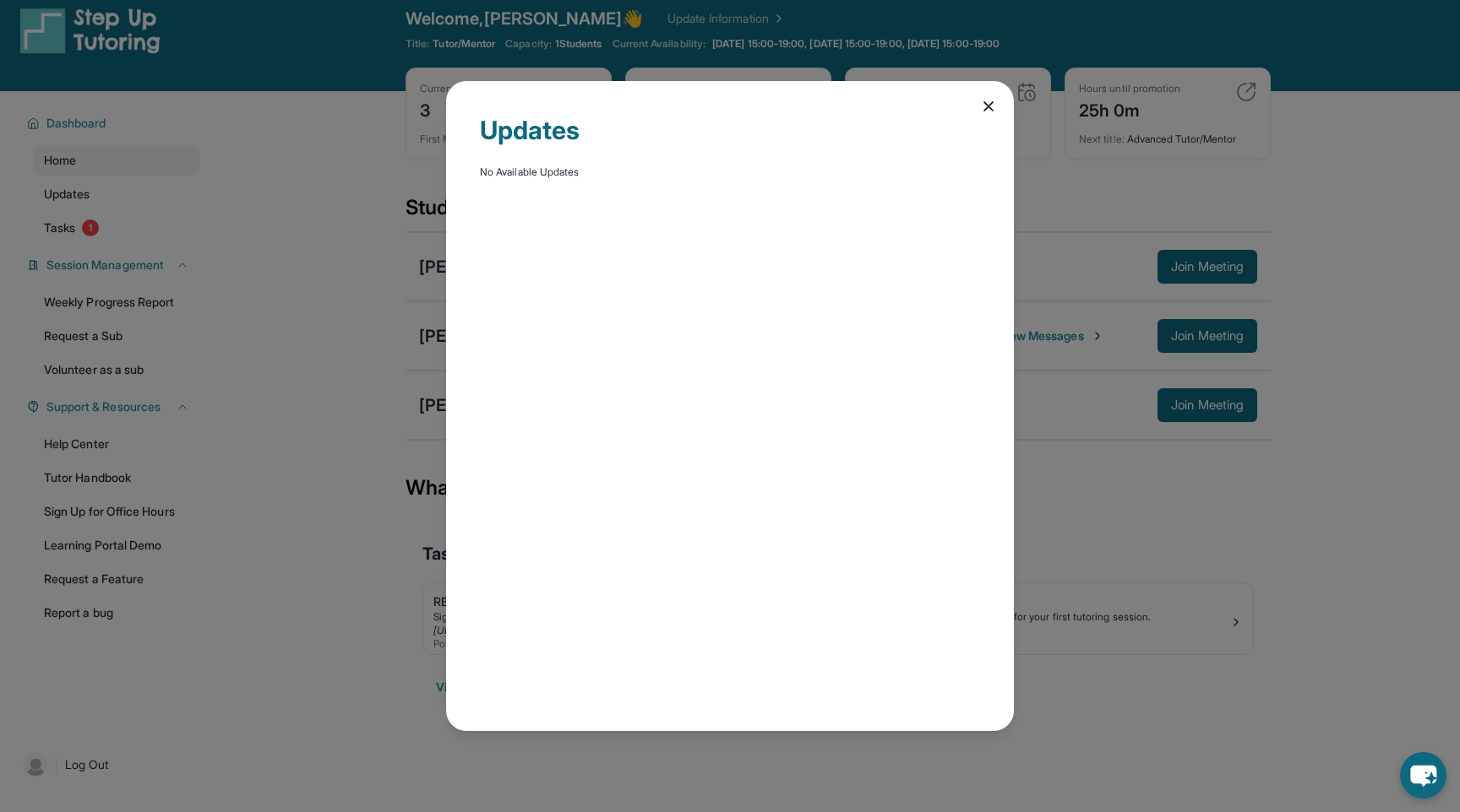
click at [985, 109] on icon at bounding box center [988, 106] width 8 height 8
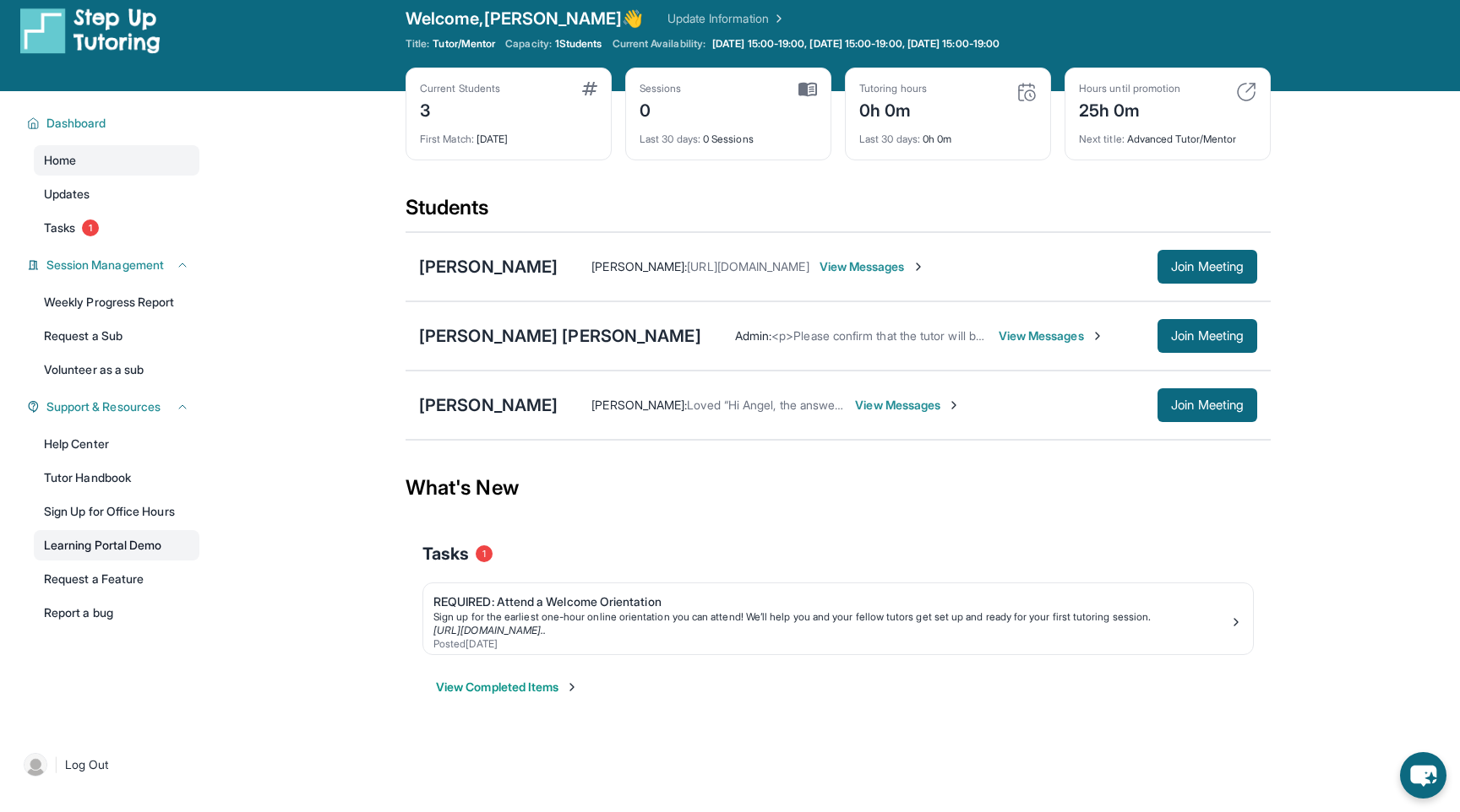
click at [100, 550] on link "Learning Portal Demo" at bounding box center [117, 546] width 166 height 31
click at [76, 488] on link "Tutor Handbook" at bounding box center [117, 478] width 166 height 31
